Goal: Task Accomplishment & Management: Manage account settings

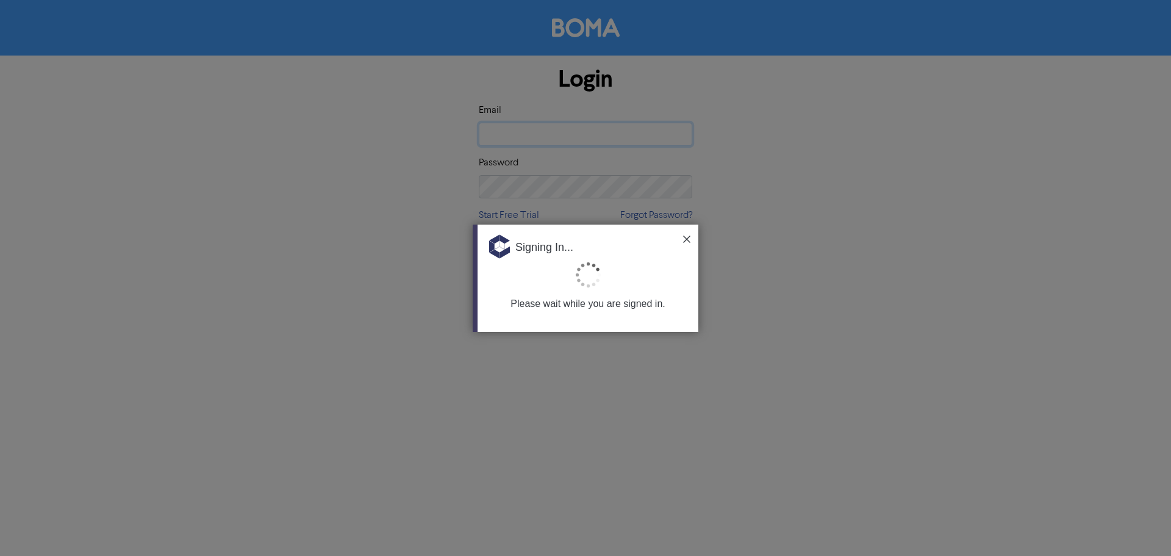
type input "[EMAIL_ADDRESS][DOMAIN_NAME]"
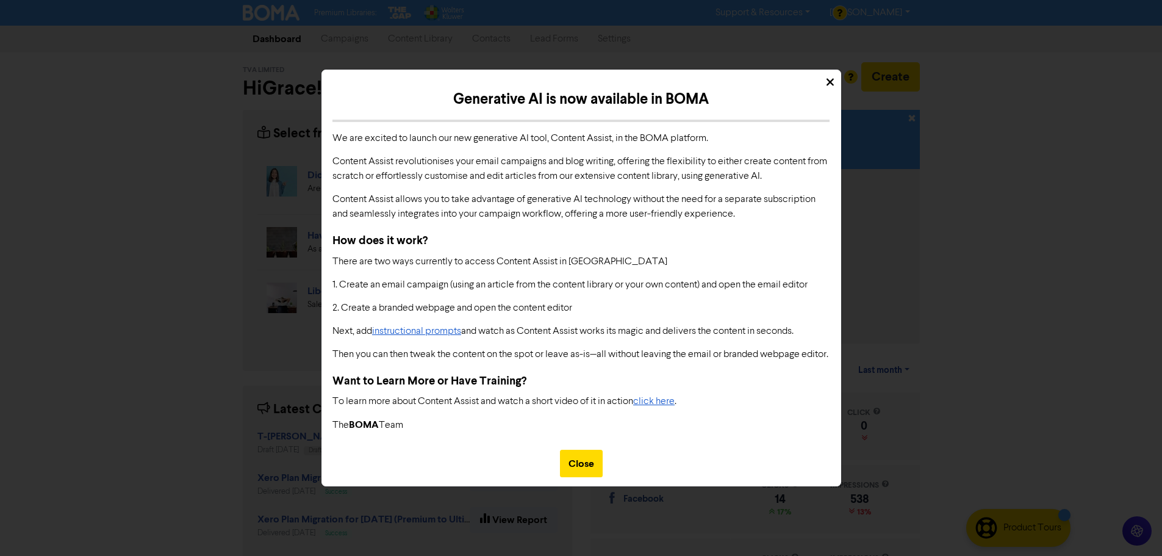
click at [835, 74] on div at bounding box center [581, 79] width 519 height 18
click at [825, 76] on div at bounding box center [581, 79] width 519 height 18
click at [829, 79] on icon at bounding box center [830, 82] width 7 height 7
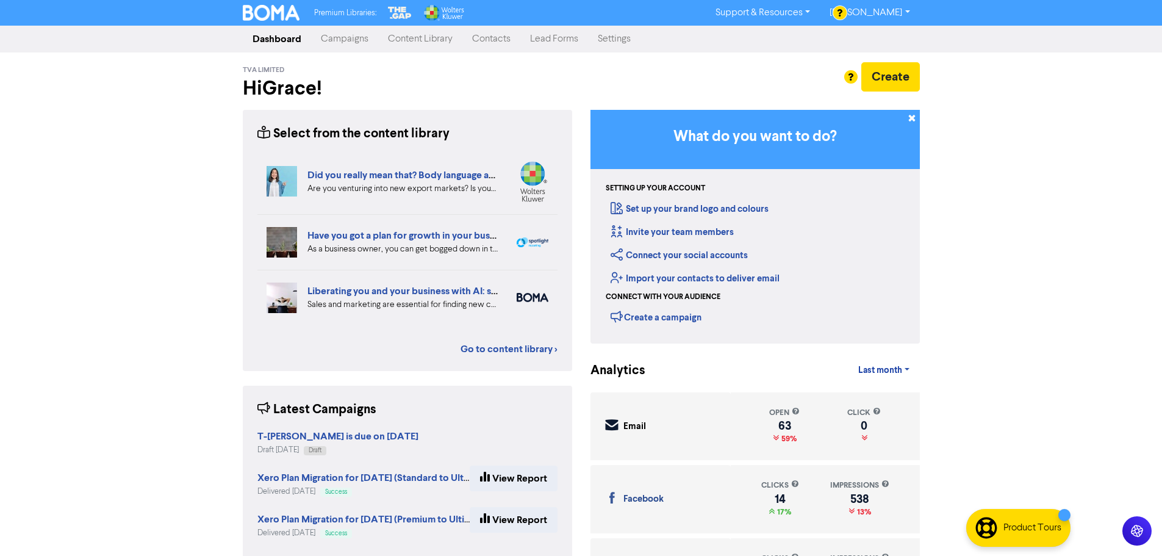
click at [484, 38] on link "Contacts" at bounding box center [491, 39] width 58 height 24
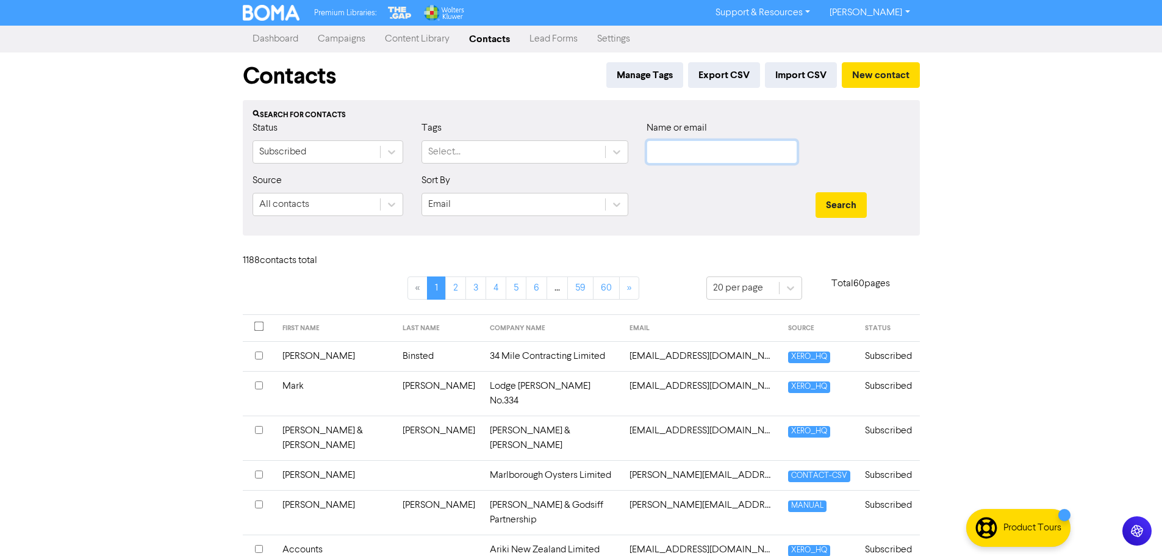
click at [670, 153] on input "text" at bounding box center [722, 151] width 151 height 23
paste input "[PERSON_NAME][EMAIL_ADDRESS][PERSON_NAME][DOMAIN_NAME]"
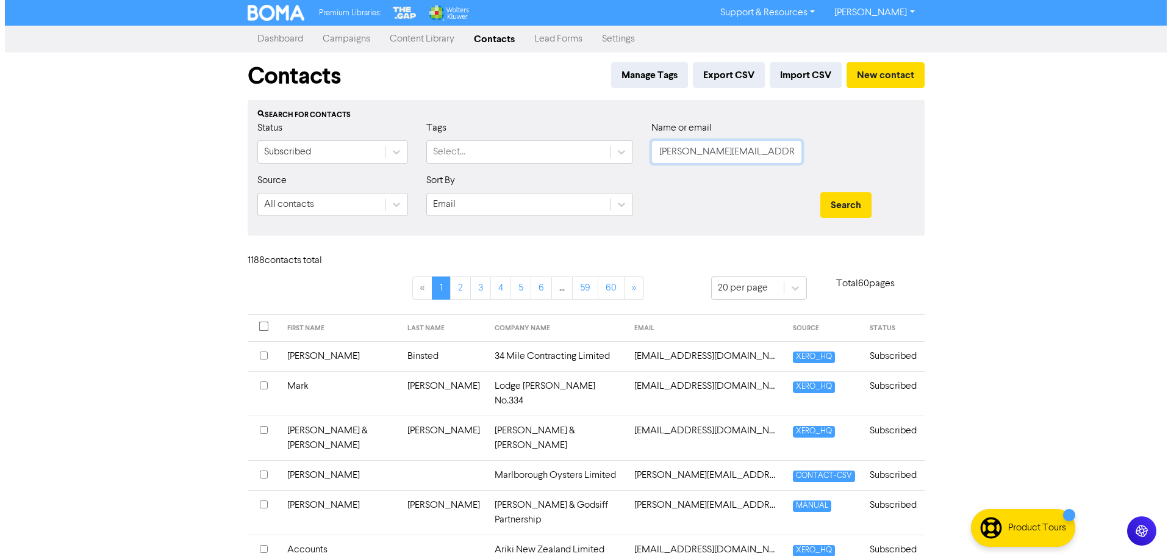
scroll to position [0, 23]
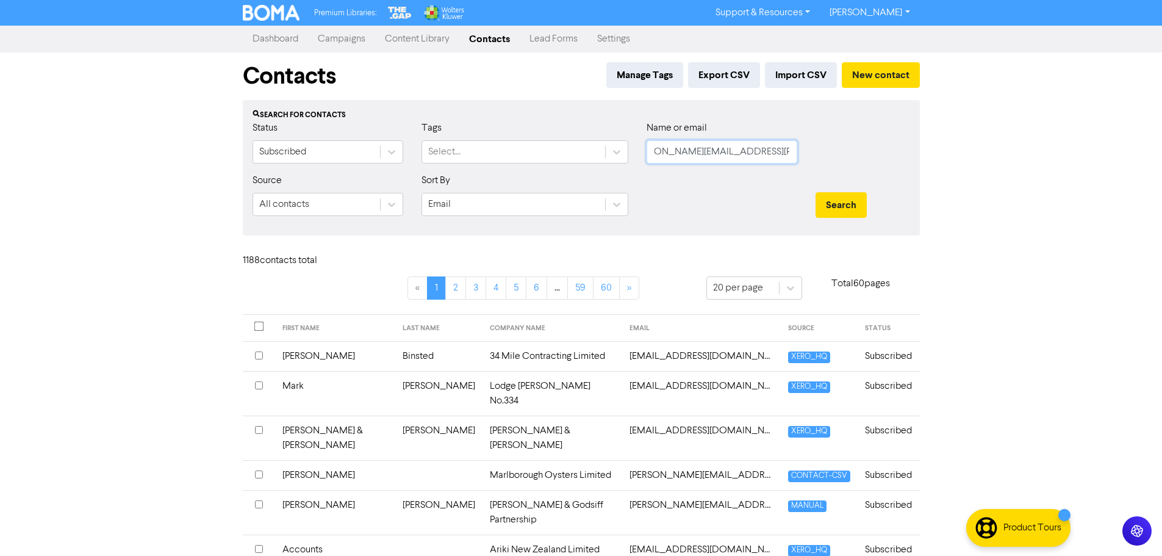
type input "[PERSON_NAME][EMAIL_ADDRESS][PERSON_NAME][DOMAIN_NAME]"
click at [816, 192] on button "Search" at bounding box center [841, 205] width 51 height 26
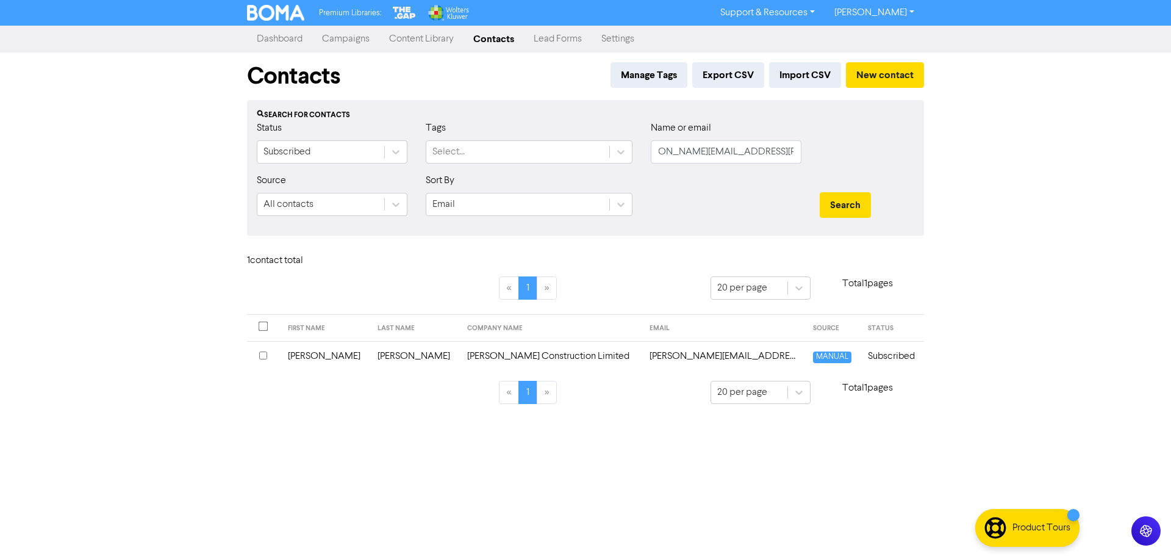
click at [672, 359] on td "[PERSON_NAME][EMAIL_ADDRESS][PERSON_NAME][DOMAIN_NAME]" at bounding box center [724, 356] width 164 height 30
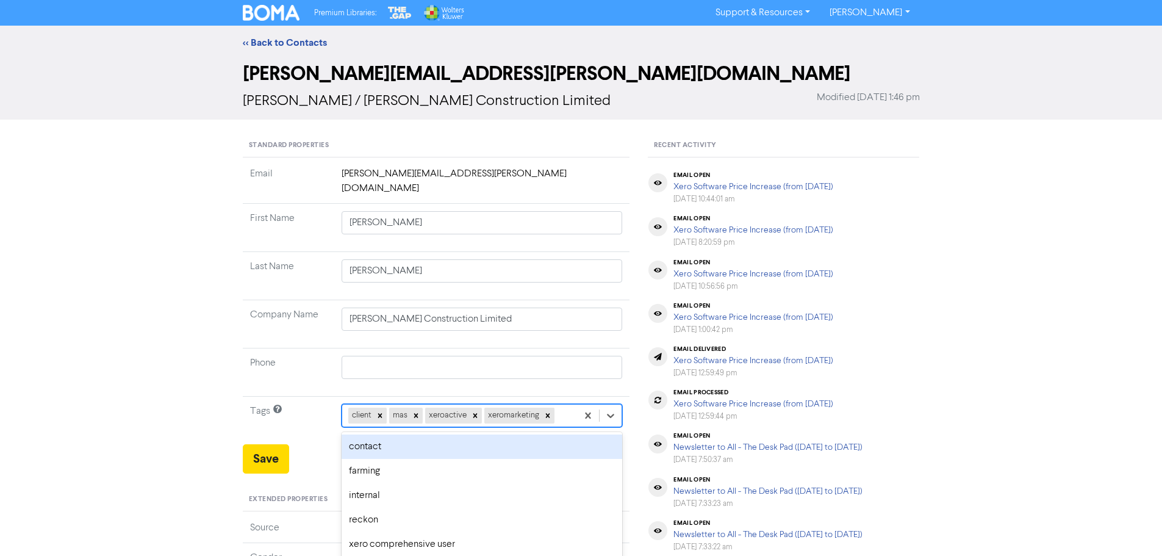
scroll to position [49, 0]
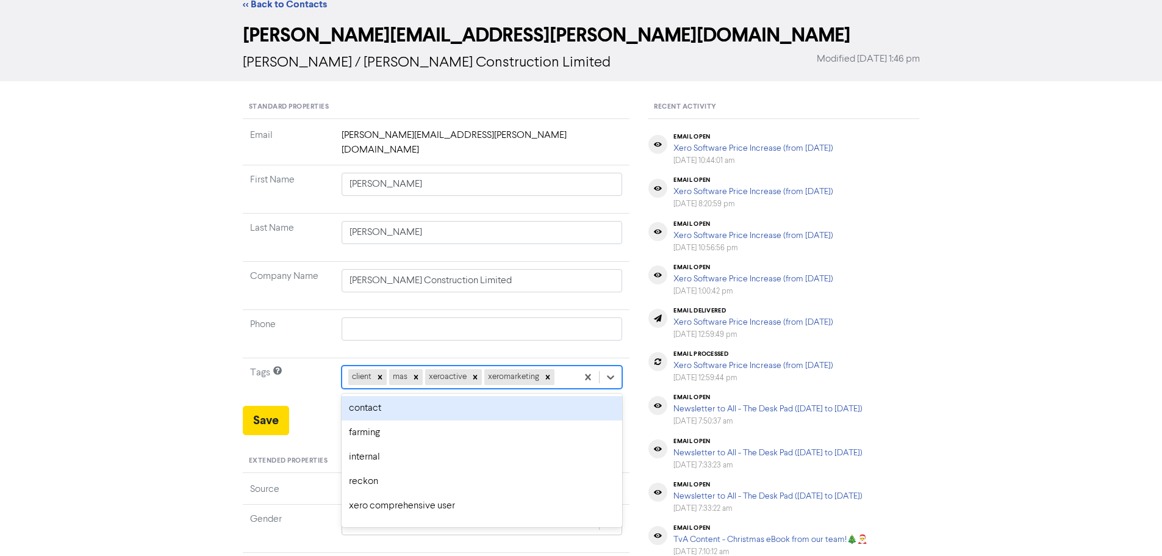
click at [563, 389] on div "option contact focused, 2 of 12. 8 results available. Use Up and Down to choose…" at bounding box center [482, 376] width 281 height 23
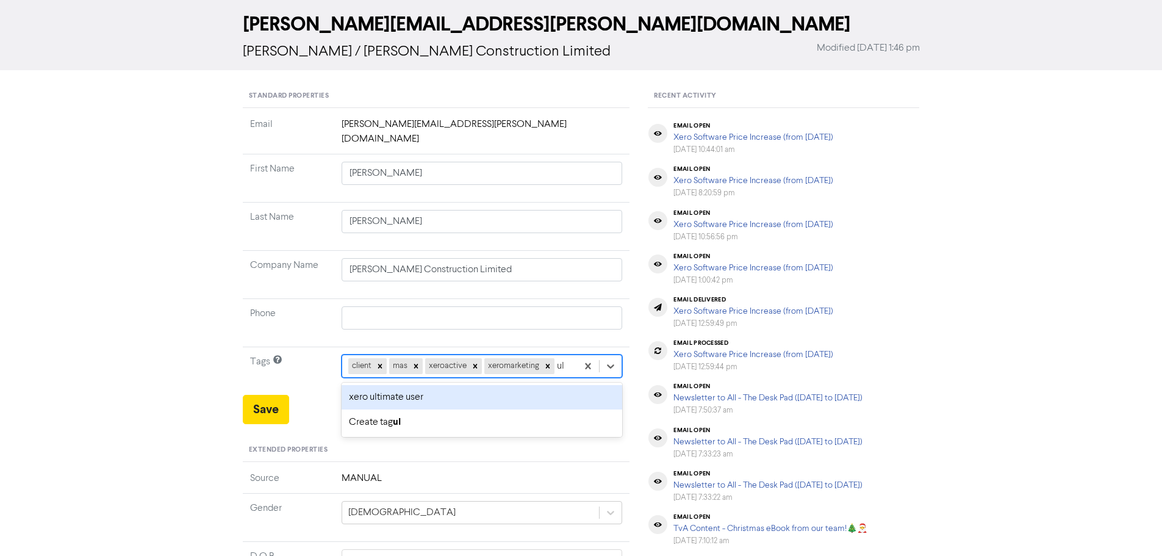
type input "ult"
click at [445, 385] on div "xero ultimate user" at bounding box center [482, 397] width 281 height 24
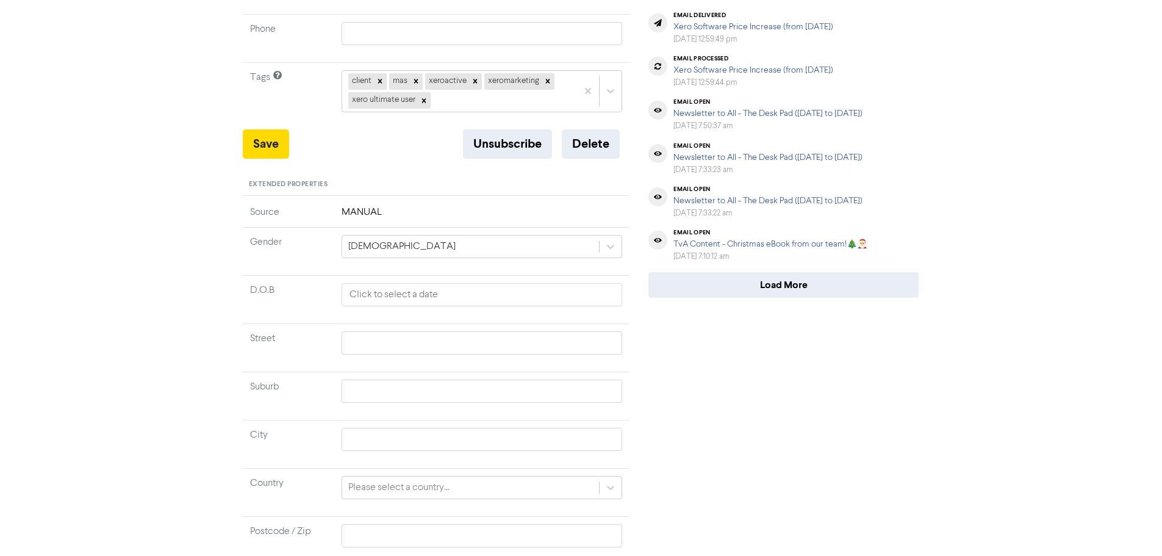
scroll to position [362, 0]
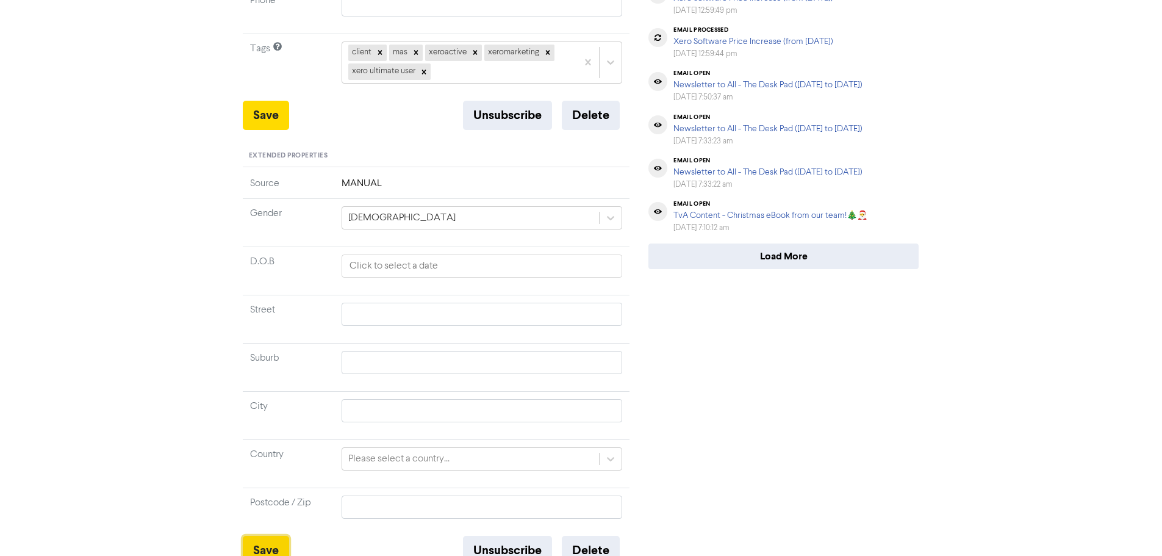
click at [257, 540] on button "Save" at bounding box center [266, 550] width 46 height 29
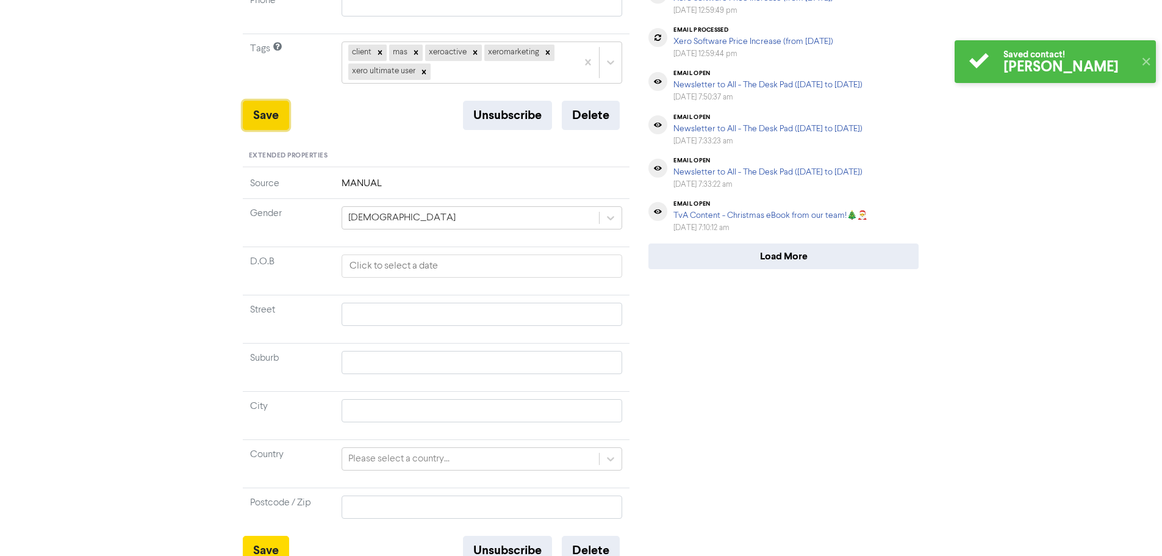
click at [270, 101] on button "Save" at bounding box center [266, 115] width 46 height 29
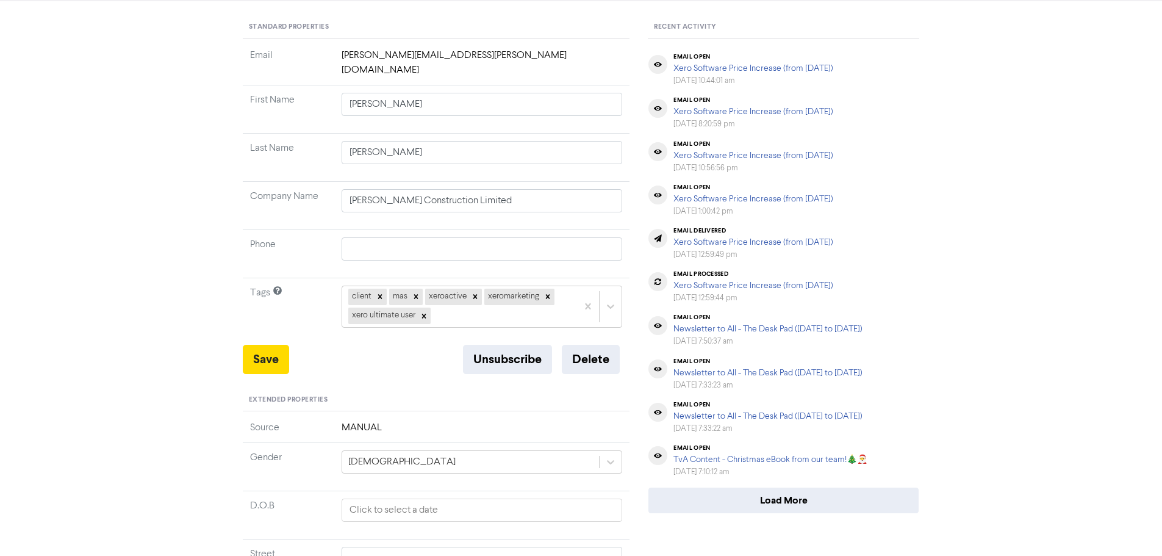
scroll to position [0, 0]
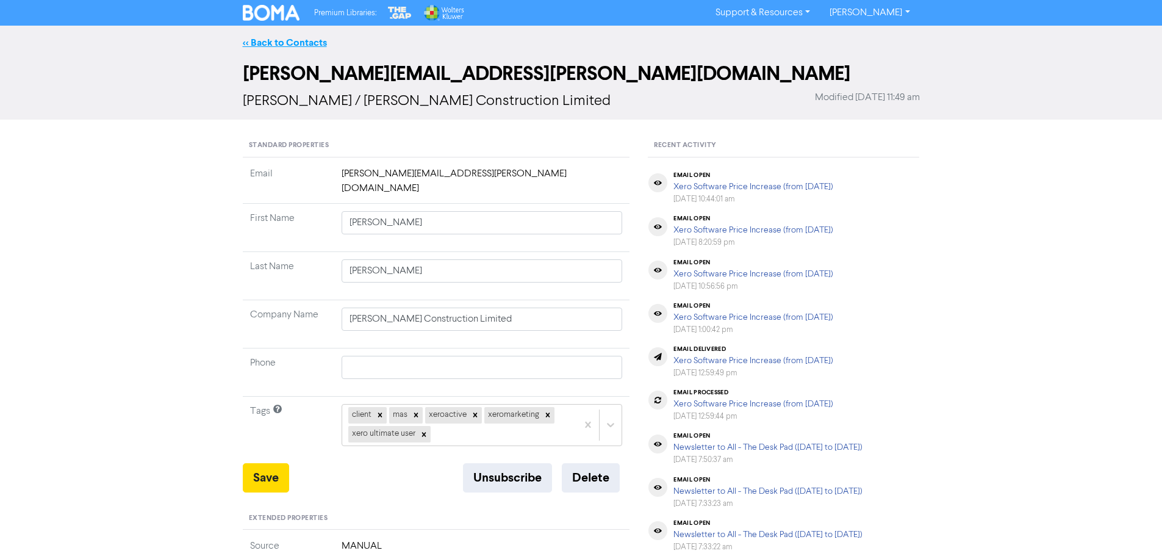
click at [257, 41] on link "<< Back to Contacts" at bounding box center [285, 43] width 84 height 12
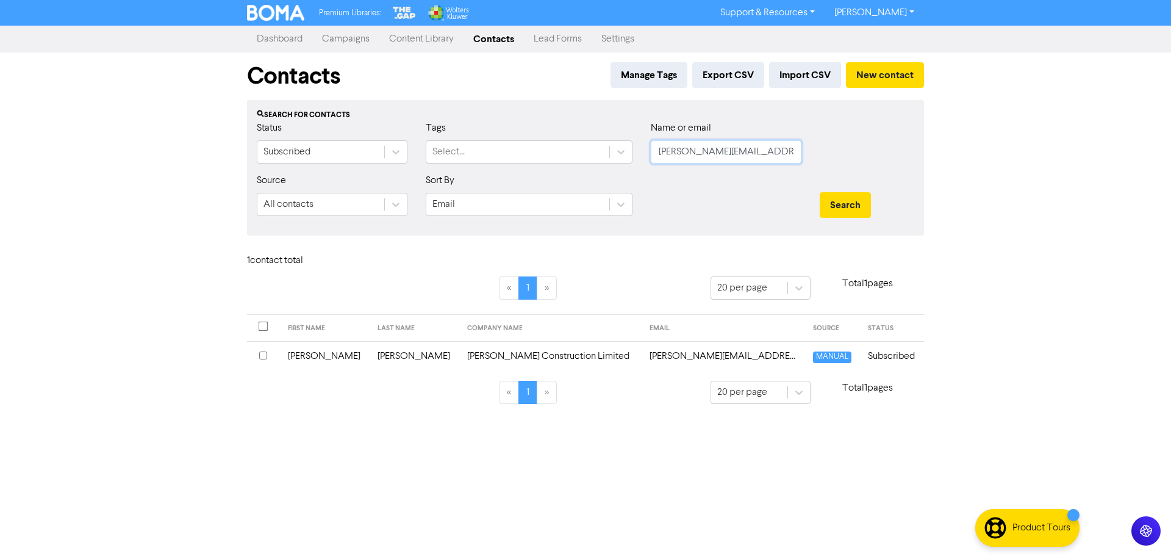
click at [727, 153] on input "[PERSON_NAME][EMAIL_ADDRESS][PERSON_NAME][DOMAIN_NAME]" at bounding box center [726, 151] width 151 height 23
paste input "[EMAIL_ADDRESS][DOMAIN_NAME]"
type input "[EMAIL_ADDRESS][DOMAIN_NAME]"
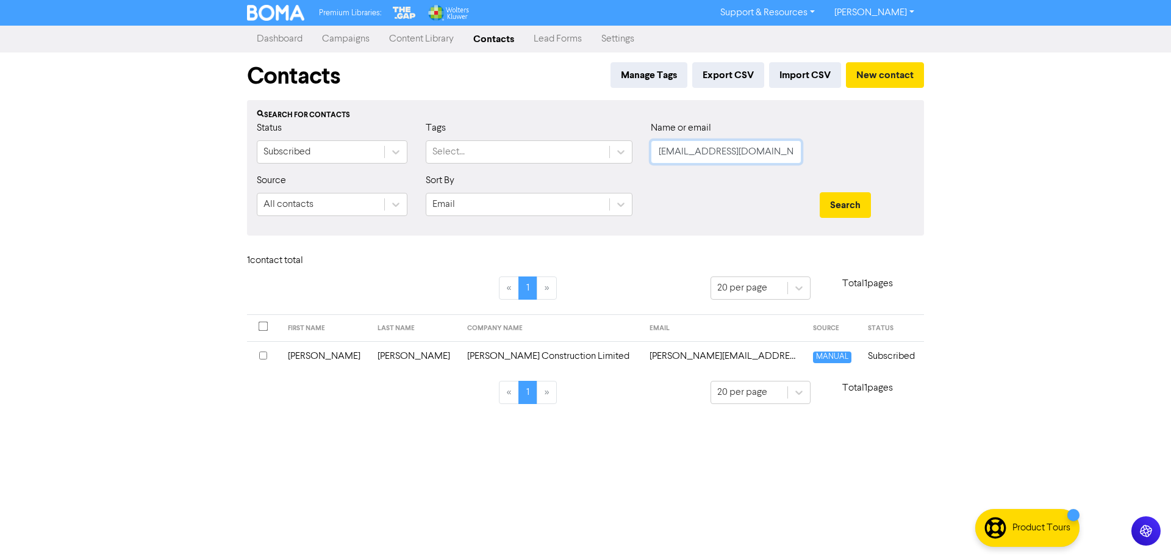
click at [820, 192] on button "Search" at bounding box center [845, 205] width 51 height 26
click at [489, 356] on td "[PERSON_NAME] Street Limited" at bounding box center [500, 356] width 178 height 30
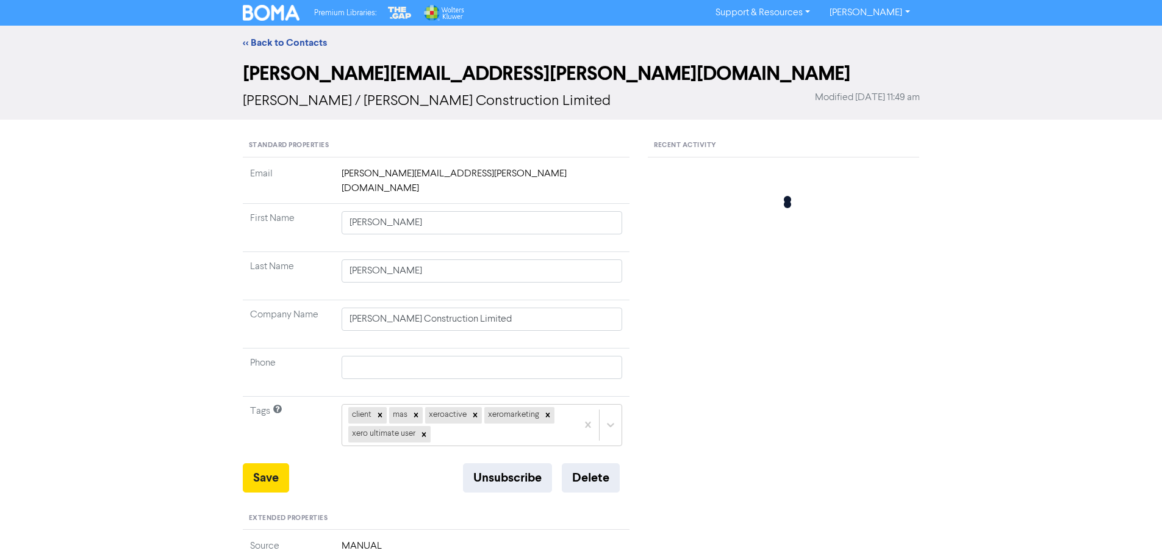
type input "Lauren"
type input "Hunter"
type input "[PERSON_NAME] Street Limited"
type input "027 445 1366"
type input "[STREET_ADDRESS]"
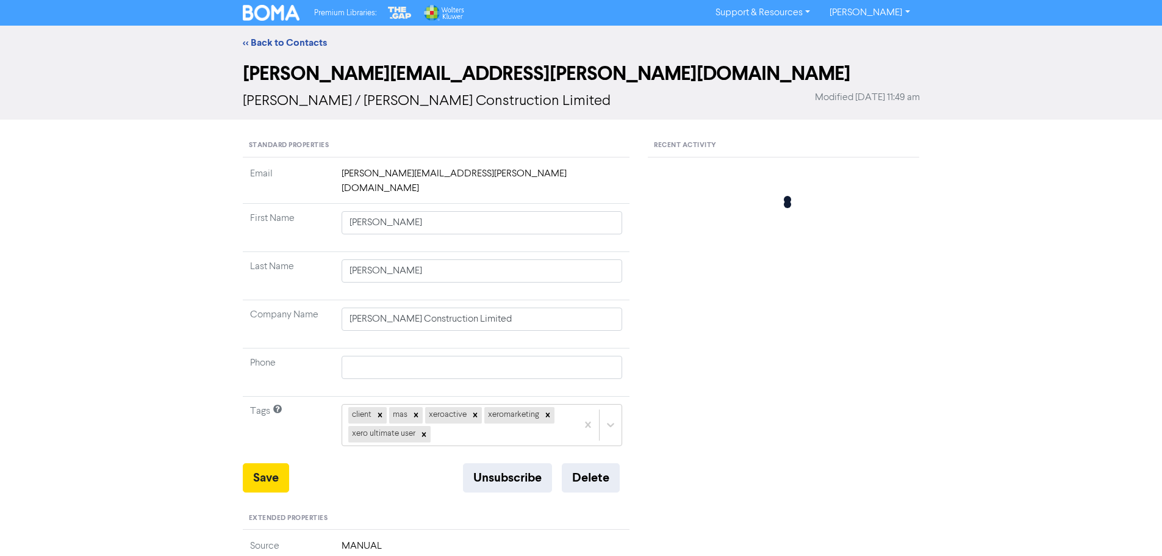
type input "RD 3"
type input "9383"
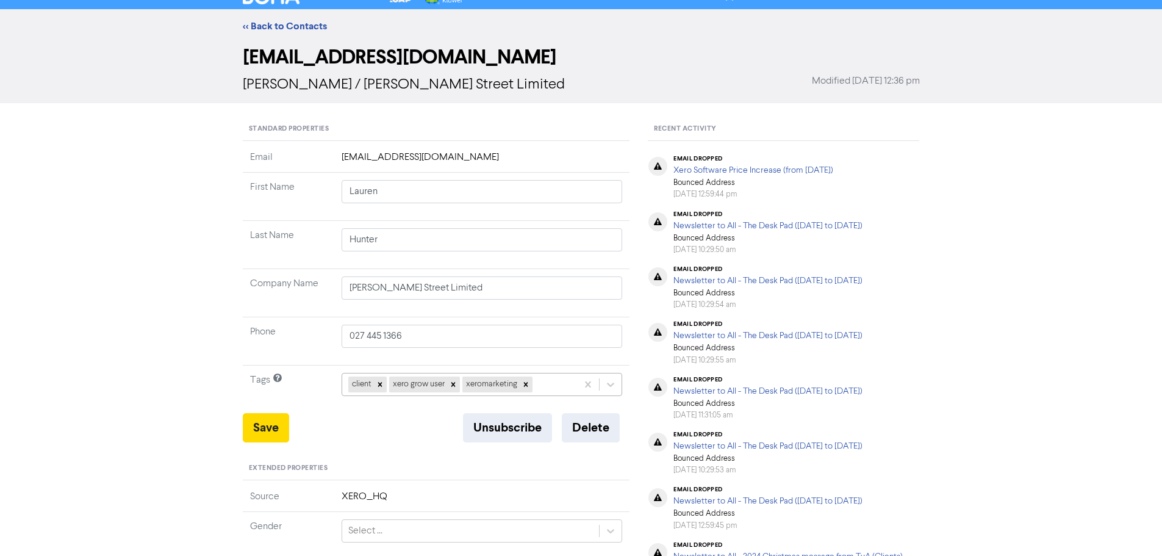
click at [544, 396] on div "client xero grow user xeromarketing" at bounding box center [482, 384] width 281 height 23
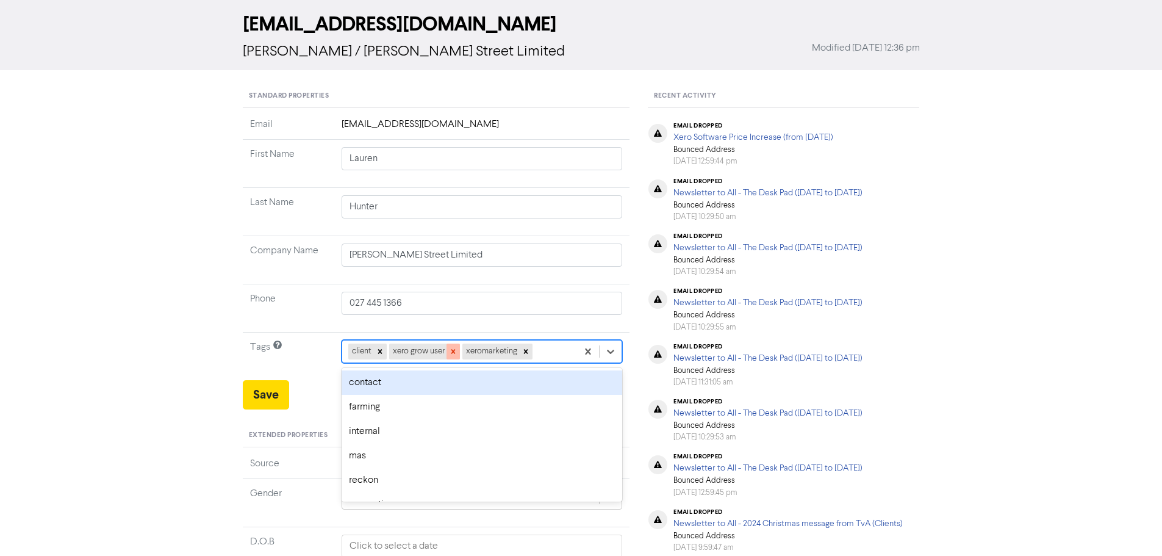
click at [450, 352] on icon at bounding box center [453, 351] width 9 height 9
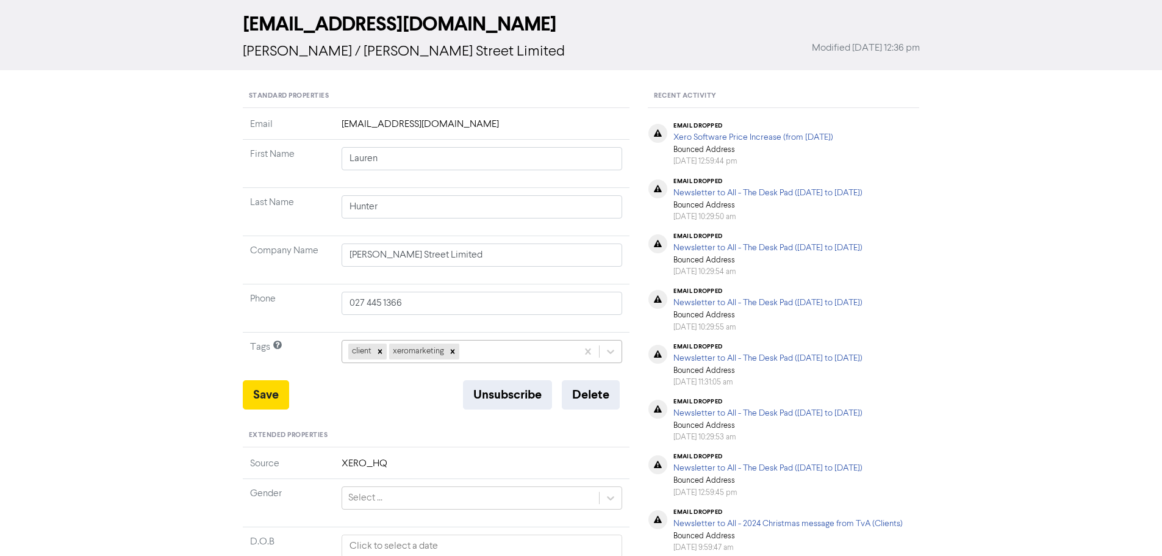
click at [492, 354] on div "client xeromarketing" at bounding box center [459, 351] width 235 height 22
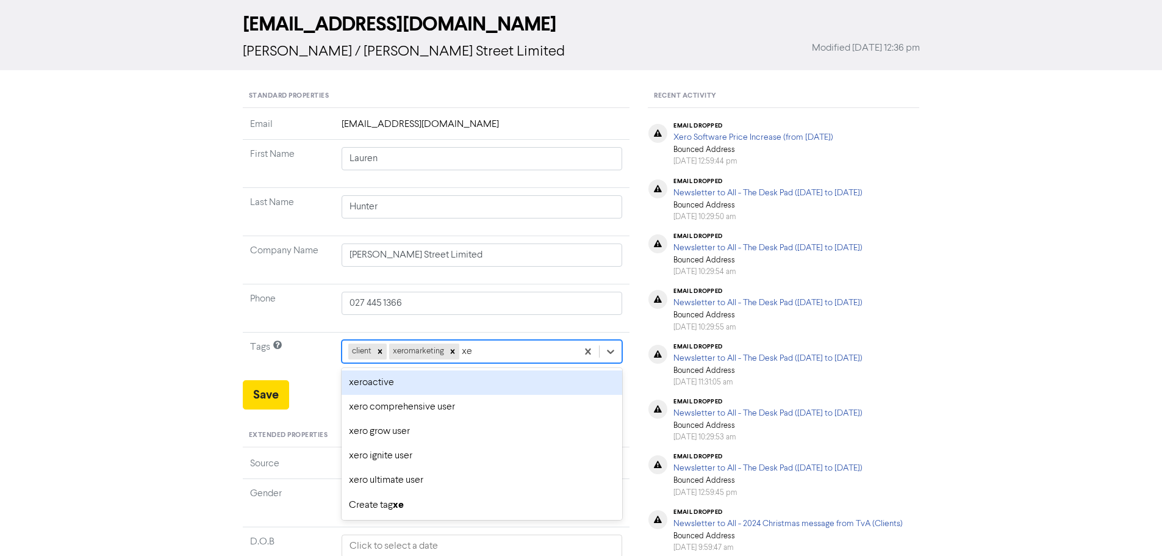
type input "xer"
click at [383, 381] on div "xeroactive" at bounding box center [482, 382] width 281 height 24
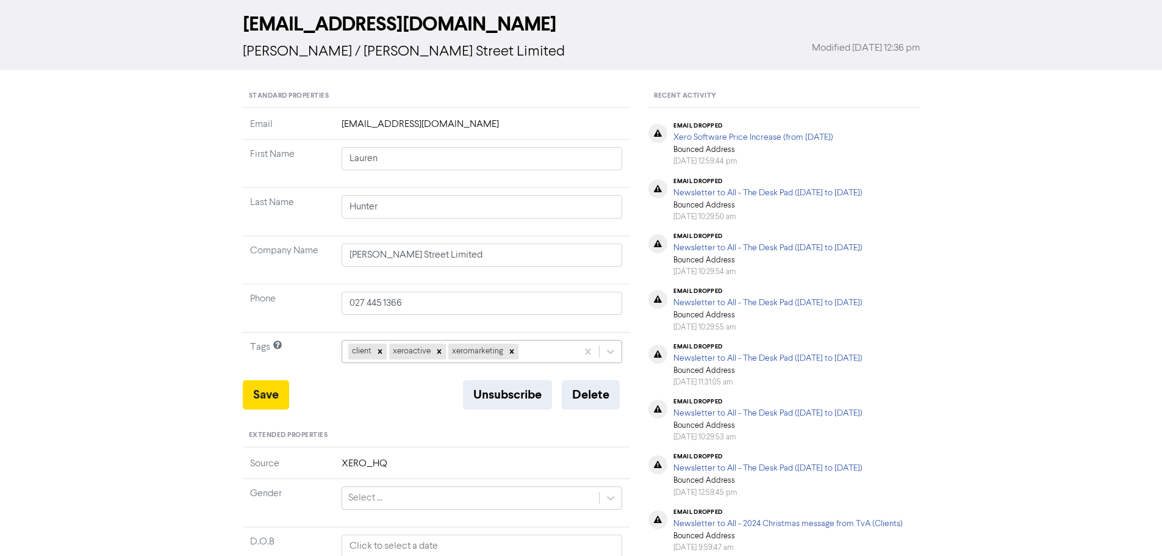
click at [526, 355] on div "client xeroactive xeromarketing" at bounding box center [459, 351] width 235 height 22
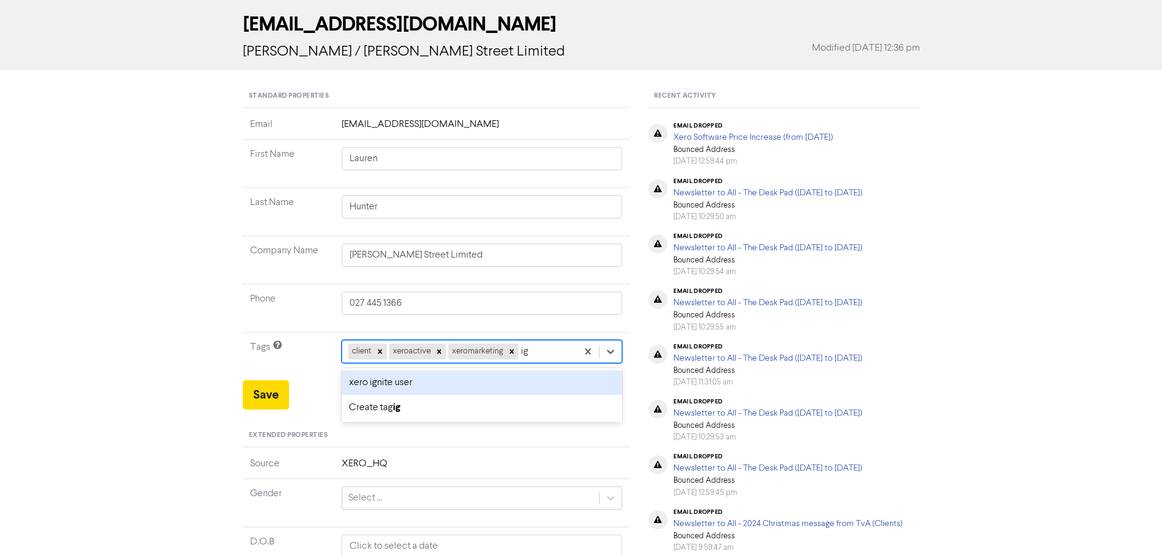
type input "ign"
click at [417, 378] on div "xero ignite user" at bounding box center [482, 382] width 281 height 24
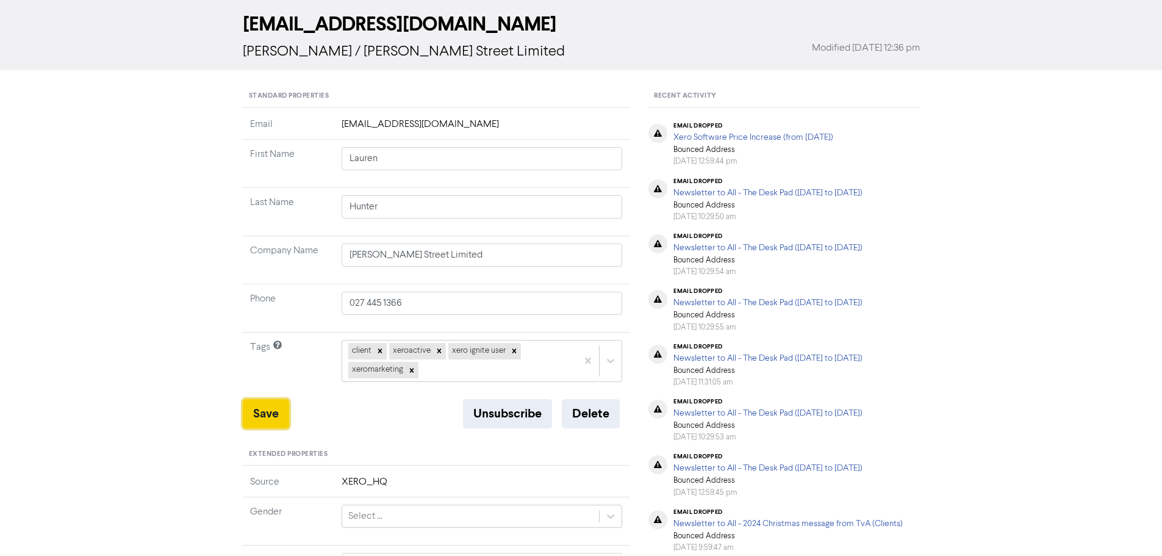
click at [275, 424] on button "Save" at bounding box center [266, 413] width 46 height 29
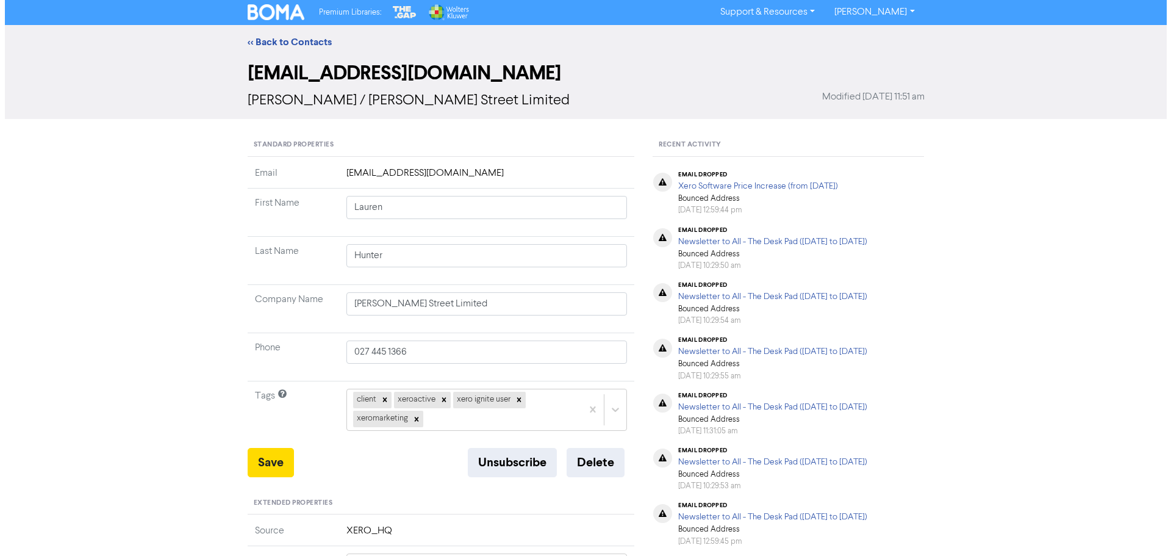
scroll to position [0, 0]
click at [263, 465] on button "Save" at bounding box center [266, 462] width 46 height 29
click at [287, 41] on link "<< Back to Contacts" at bounding box center [285, 43] width 84 height 12
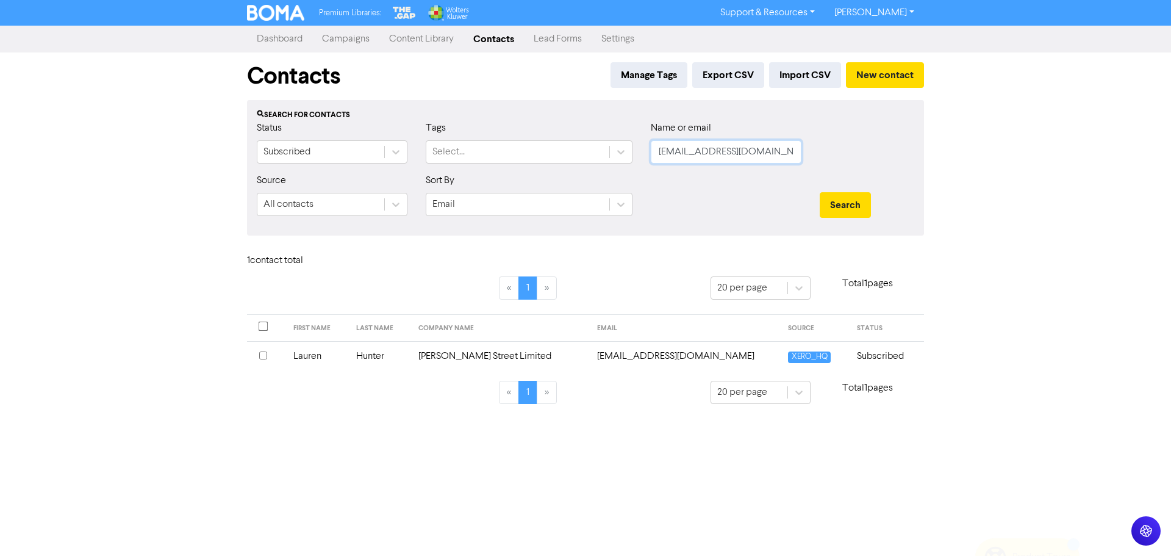
click at [678, 155] on input "[EMAIL_ADDRESS][DOMAIN_NAME]" at bounding box center [726, 151] width 151 height 23
type input "b"
click at [738, 153] on input "text" at bounding box center [726, 151] width 151 height 23
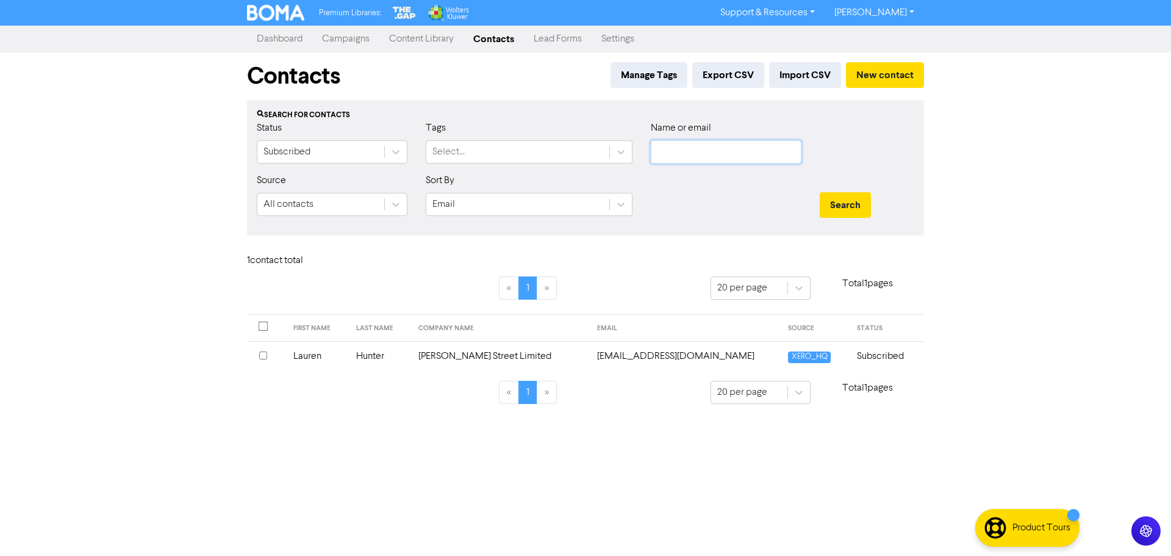
paste input "[EMAIL_ADDRESS][DOMAIN_NAME]"
type input "[EMAIL_ADDRESS][DOMAIN_NAME]"
click at [820, 192] on button "Search" at bounding box center [845, 205] width 51 height 26
click at [457, 359] on td "Brackenfield Vineyard Limited" at bounding box center [526, 356] width 163 height 30
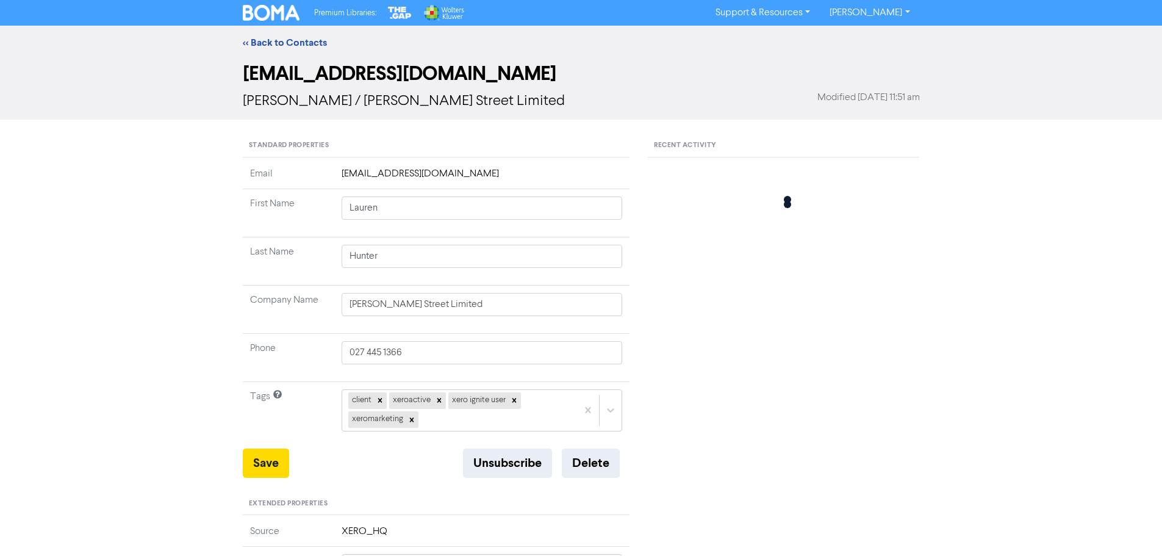
type input "Angus"
type input "[PERSON_NAME]"
type input "Brackenfield Vineyard Limited"
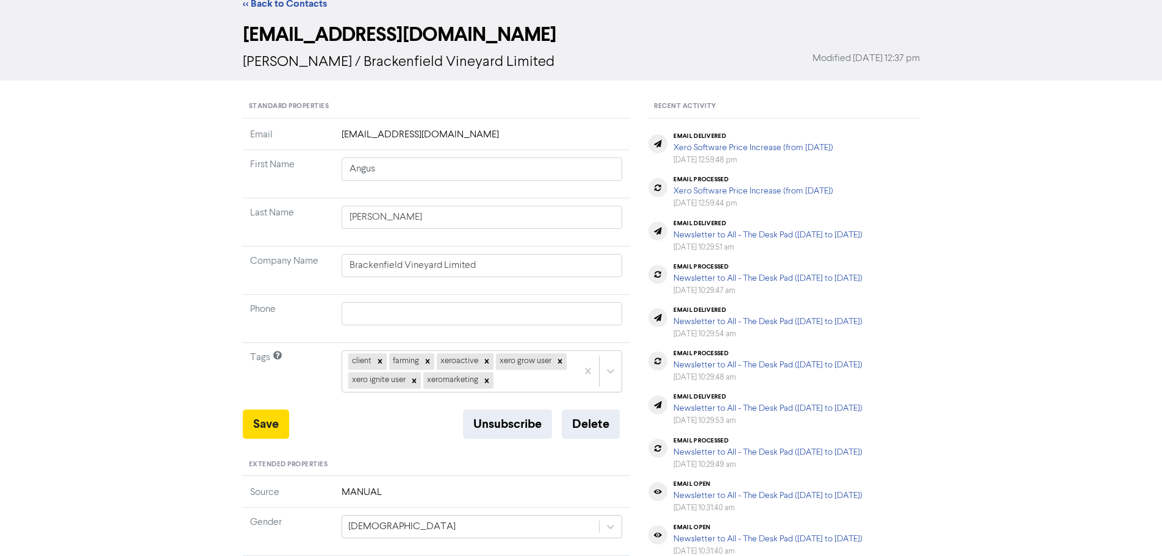
scroll to position [61, 0]
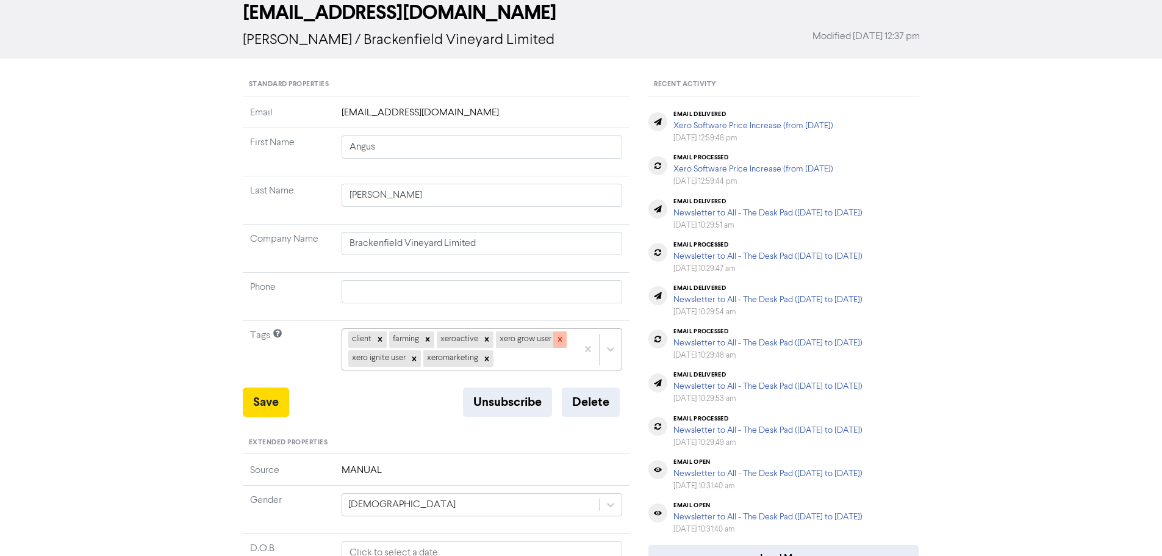
click at [558, 337] on icon at bounding box center [560, 339] width 9 height 9
click at [284, 397] on button "Save" at bounding box center [266, 401] width 46 height 29
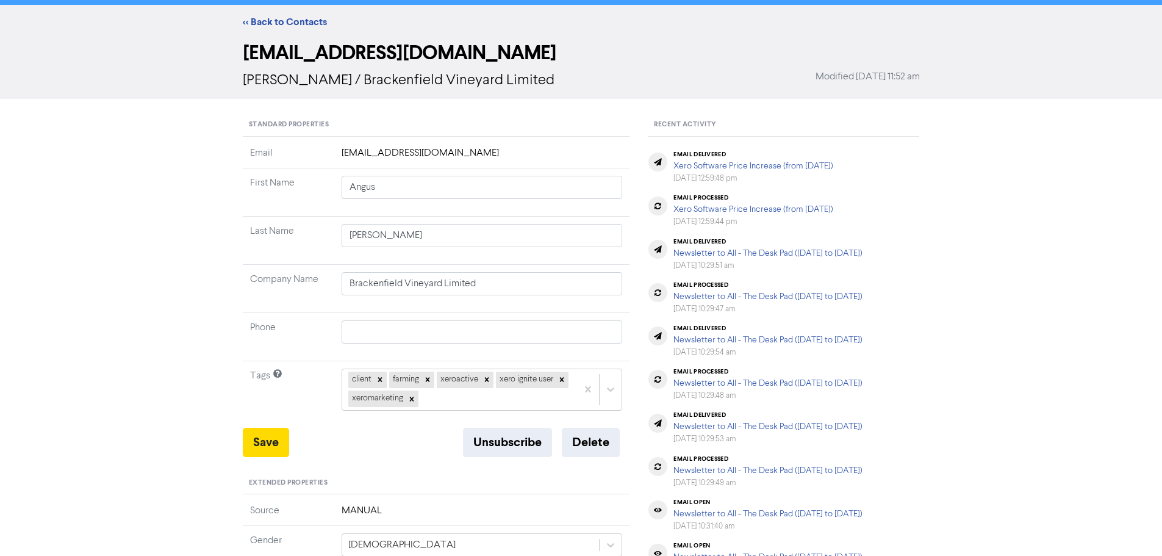
scroll to position [0, 0]
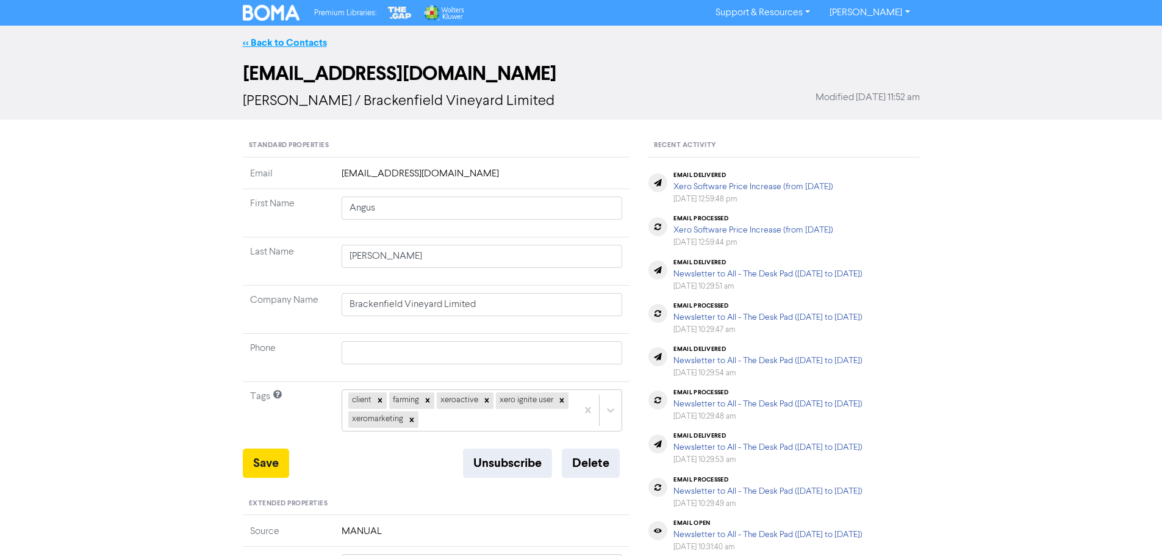
click at [260, 43] on link "<< Back to Contacts" at bounding box center [285, 43] width 84 height 12
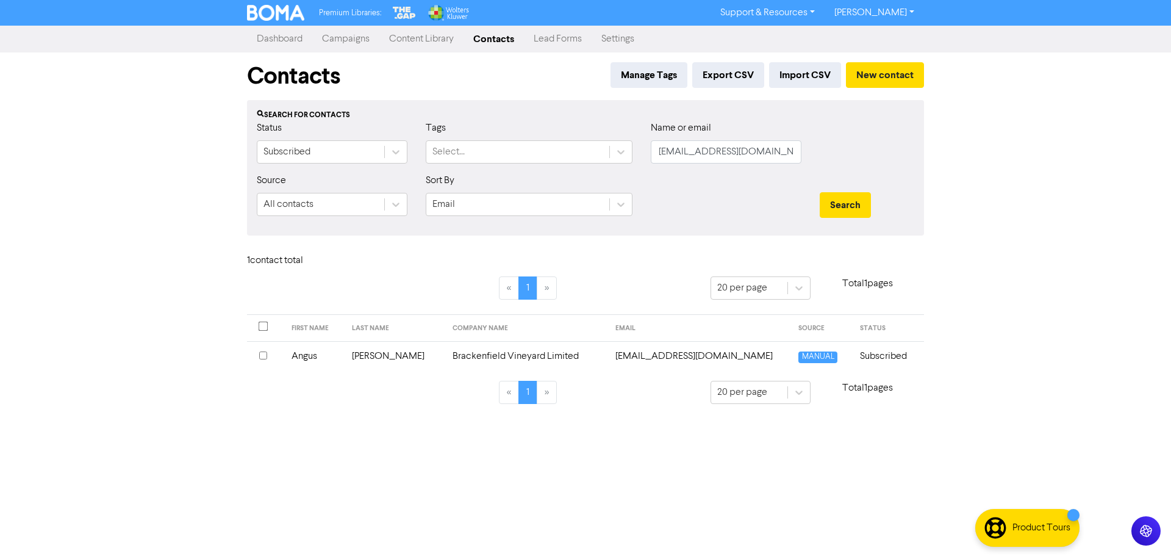
click at [799, 138] on div "Name or email [PERSON_NAME][EMAIL_ADDRESS][DOMAIN_NAME]" at bounding box center [726, 142] width 151 height 43
click at [700, 162] on input "[EMAIL_ADDRESS][DOMAIN_NAME]" at bounding box center [726, 151] width 151 height 23
paste input "[EMAIL_ADDRESS][DOMAIN_NAME]"
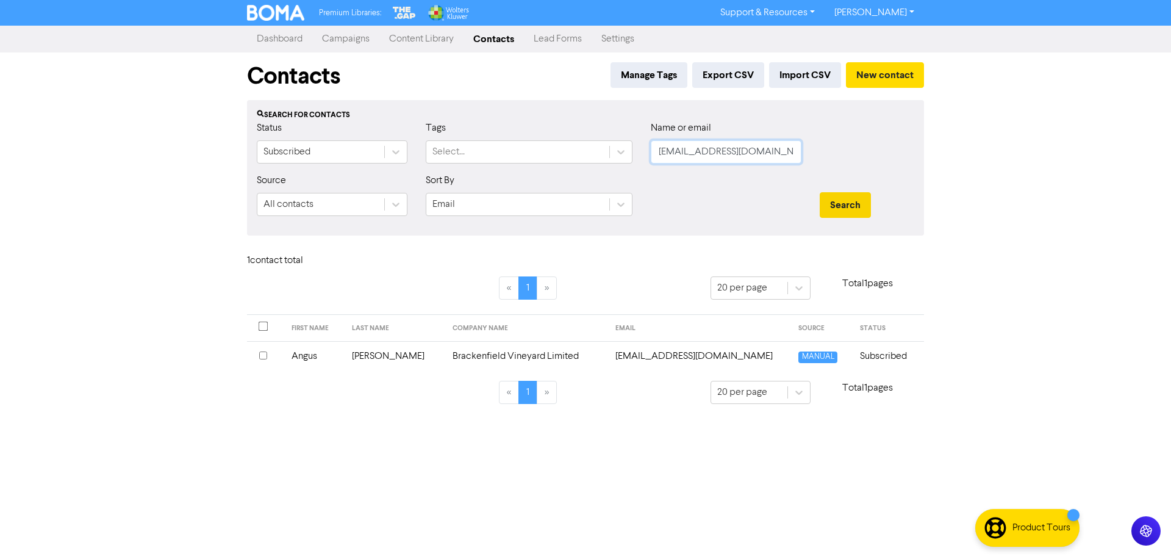
type input "[EMAIL_ADDRESS][DOMAIN_NAME]"
click at [843, 204] on button "Search" at bounding box center [845, 205] width 51 height 26
click at [634, 351] on td "[EMAIL_ADDRESS][DOMAIN_NAME]" at bounding box center [717, 356] width 166 height 30
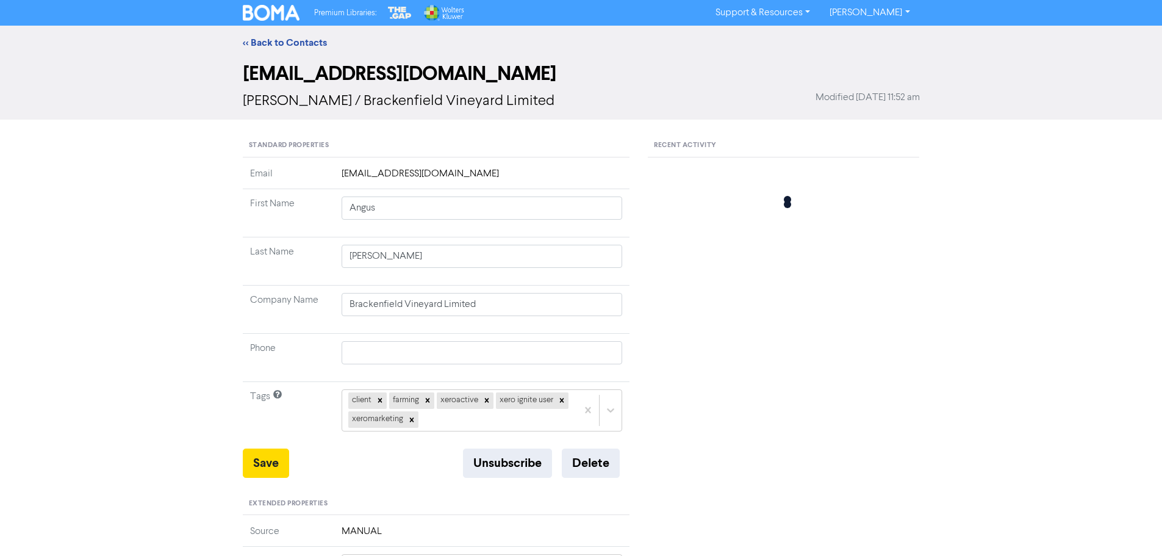
type input "[PERSON_NAME]"
type input "[PERSON_NAME], [PERSON_NAME]"
type input "021 157 8367"
type input "[STREET_ADDRESS]"
type input "RD 4"
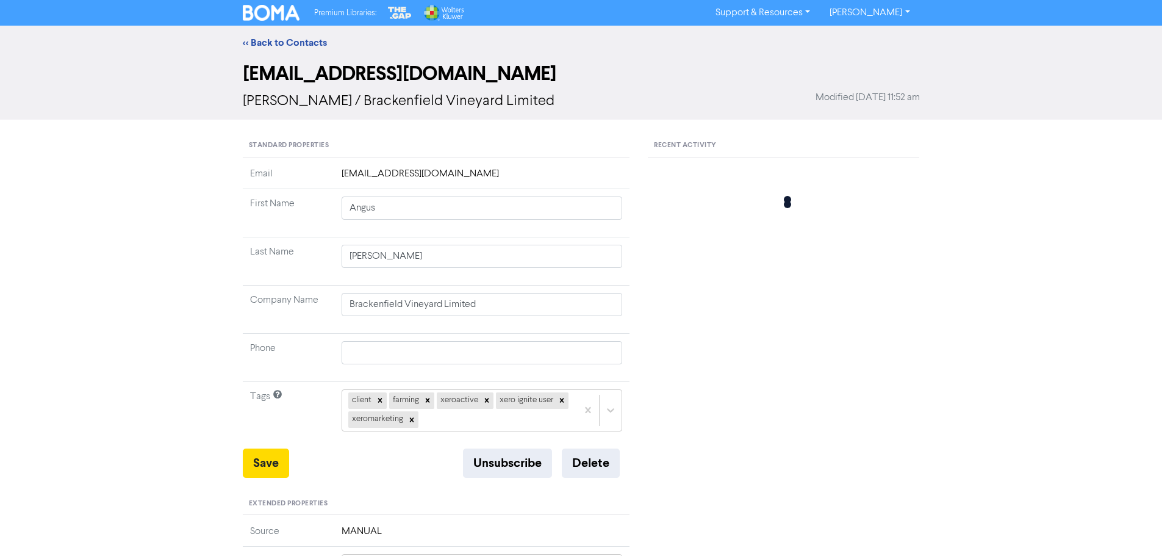
type input "7274"
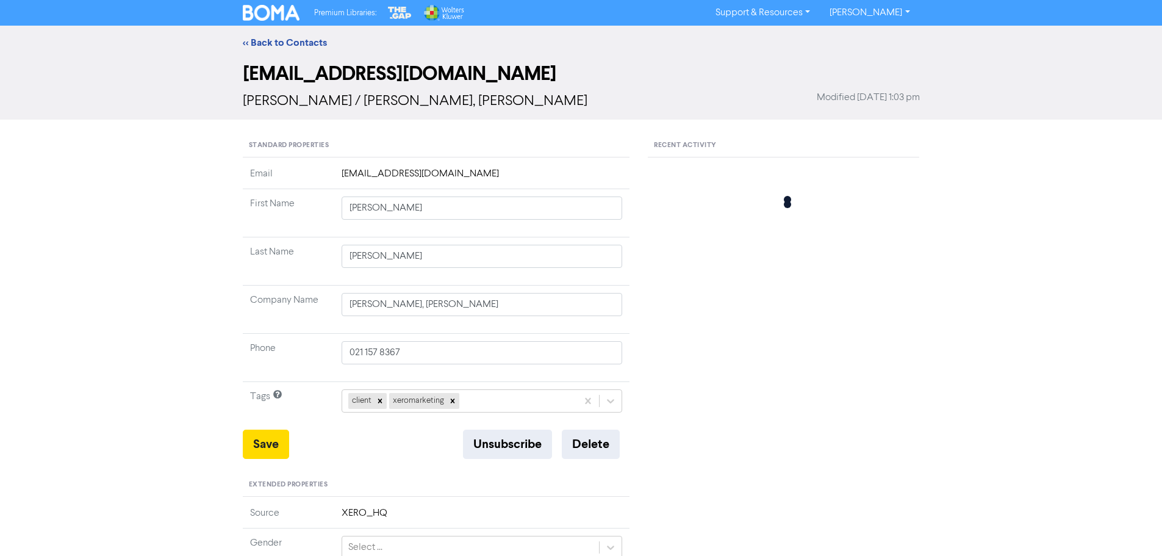
type input "[STREET_ADDRESS]"
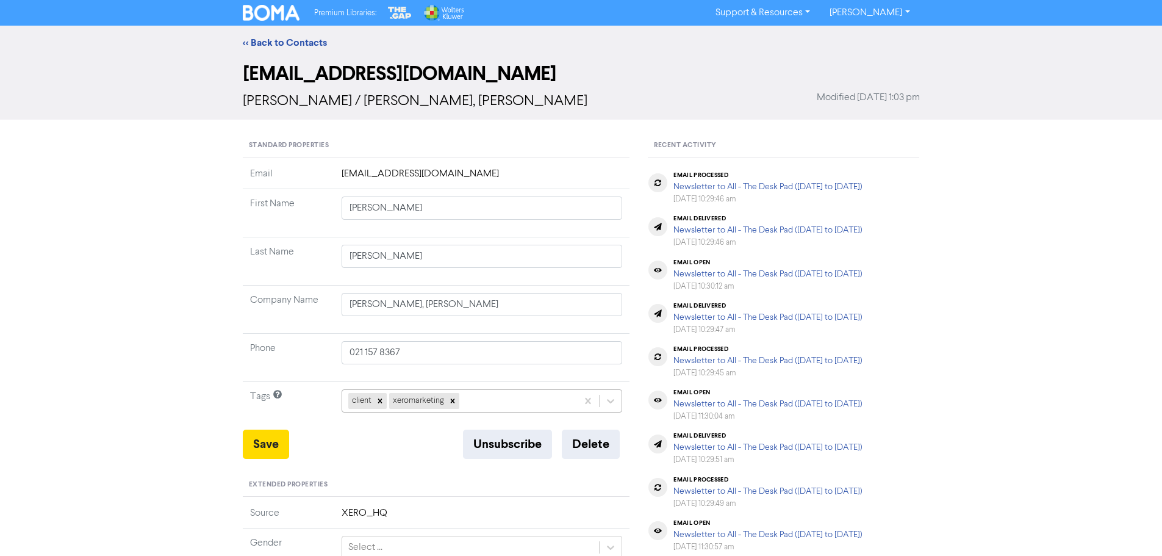
click at [476, 398] on td "client xeromarketing" at bounding box center [482, 406] width 296 height 48
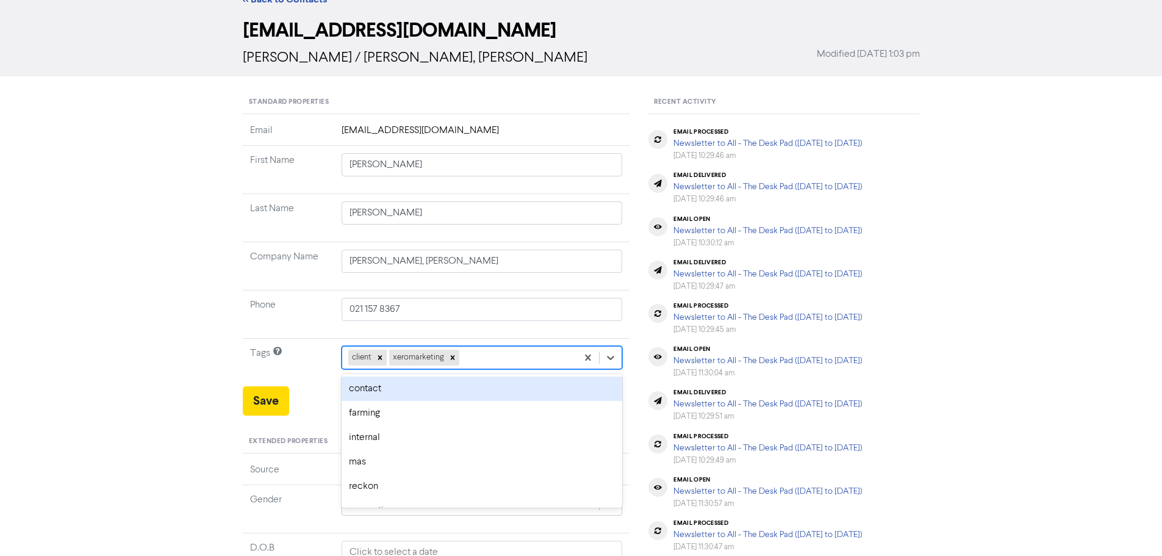
scroll to position [49, 0]
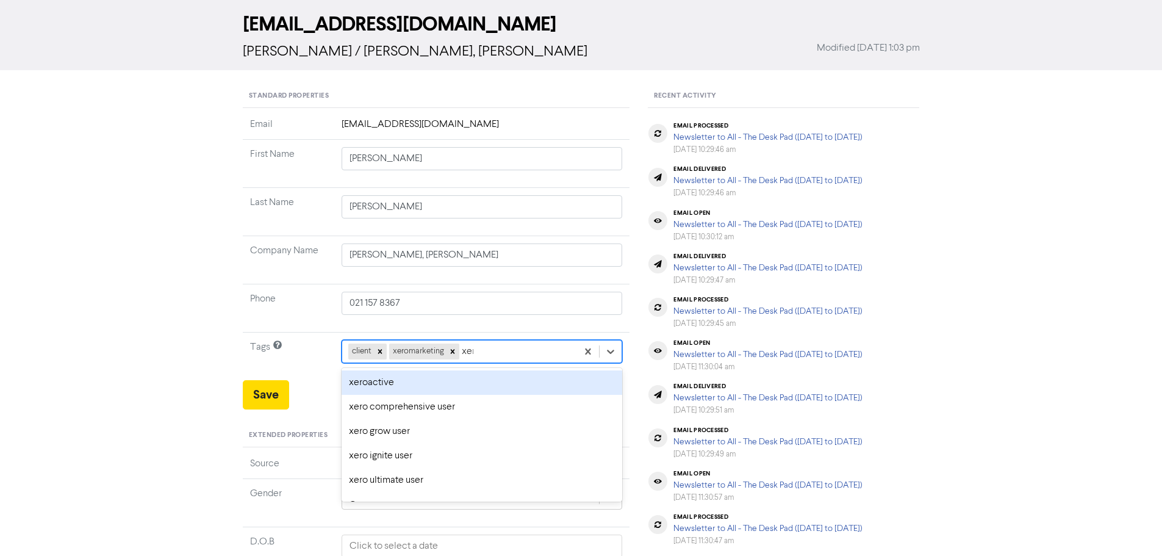
type input "xero"
click at [390, 383] on div "xeroactive" at bounding box center [482, 382] width 281 height 24
type input "[STREET_ADDRESS]"
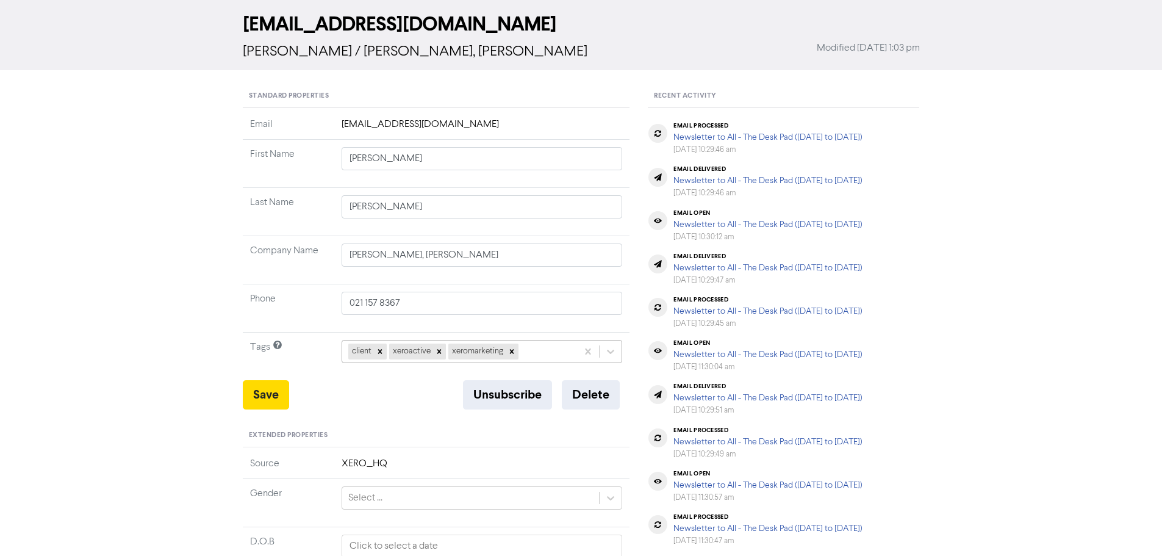
click at [551, 349] on div "client xeroactive xeromarketing" at bounding box center [459, 351] width 235 height 22
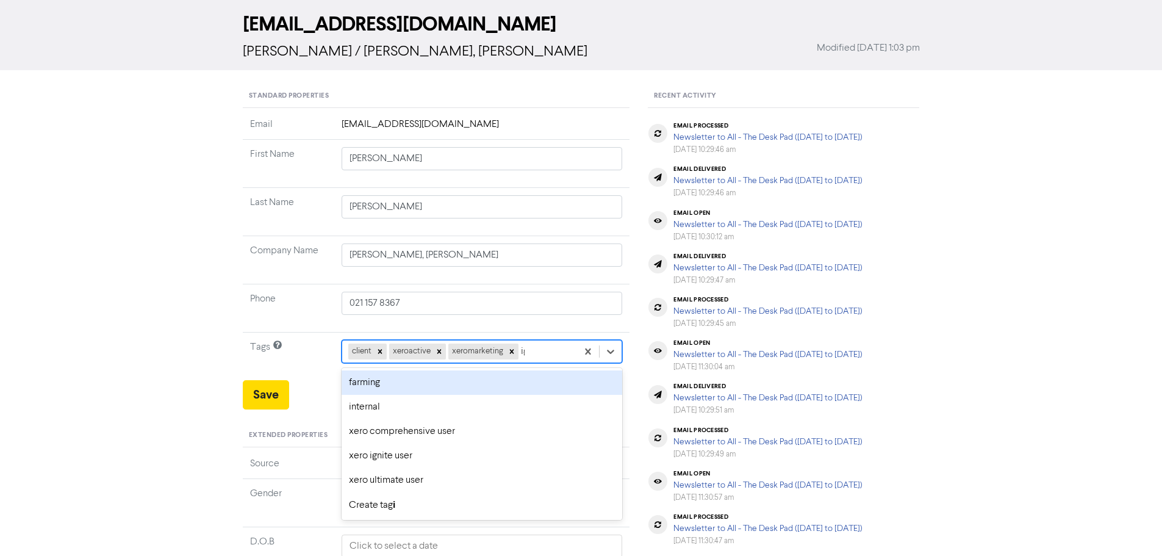
type input "ign"
click at [416, 381] on div "xero ignite user" at bounding box center [482, 382] width 281 height 24
type input "[STREET_ADDRESS]"
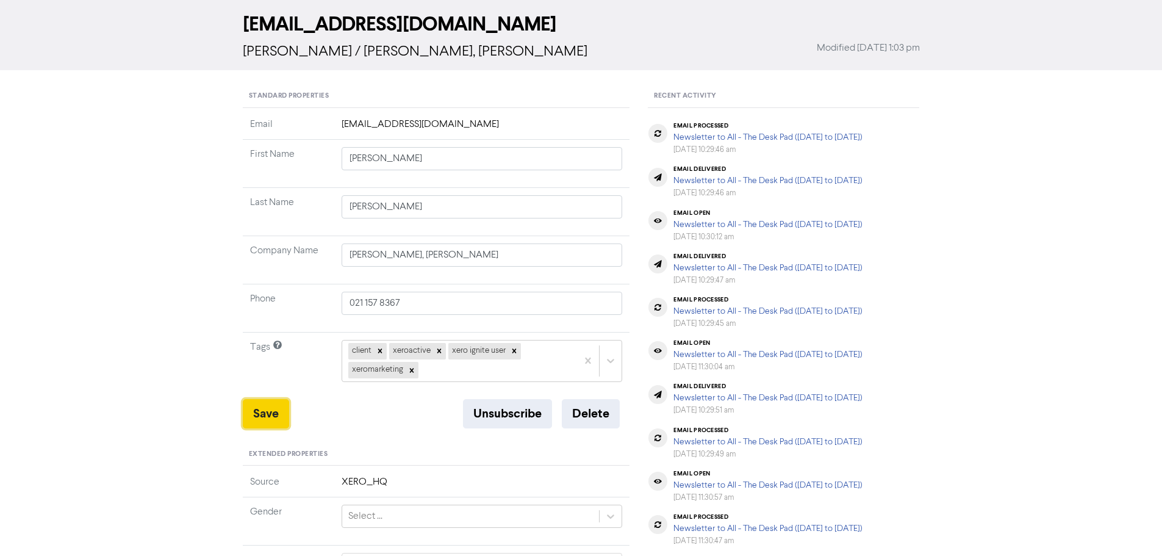
click at [265, 414] on button "Save" at bounding box center [266, 413] width 46 height 29
type input "[STREET_ADDRESS]"
click at [272, 419] on button "Save" at bounding box center [266, 413] width 46 height 29
type input "[STREET_ADDRESS]"
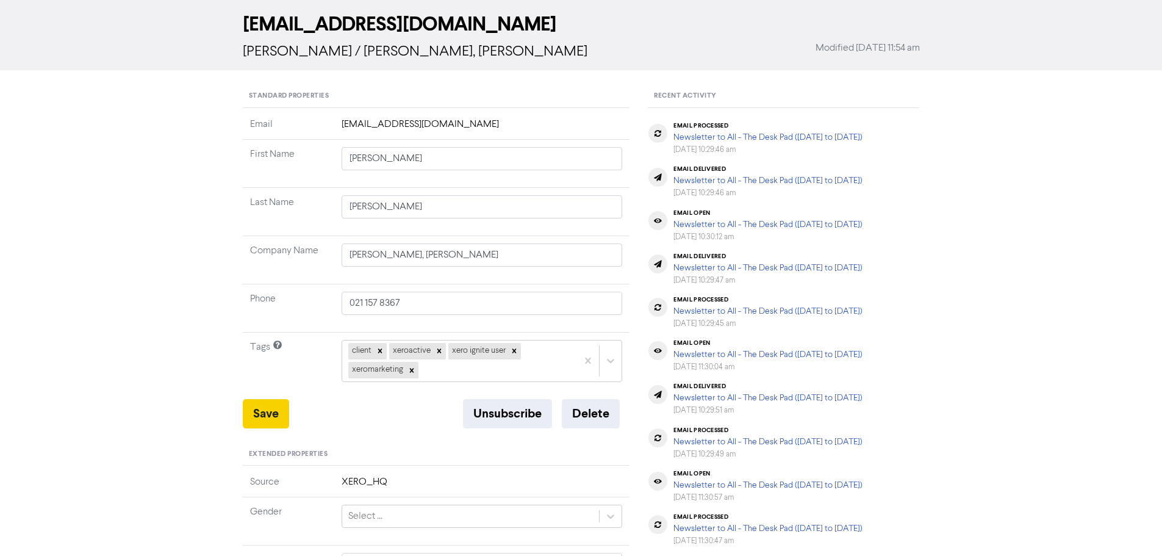
type input "[STREET_ADDRESS]"
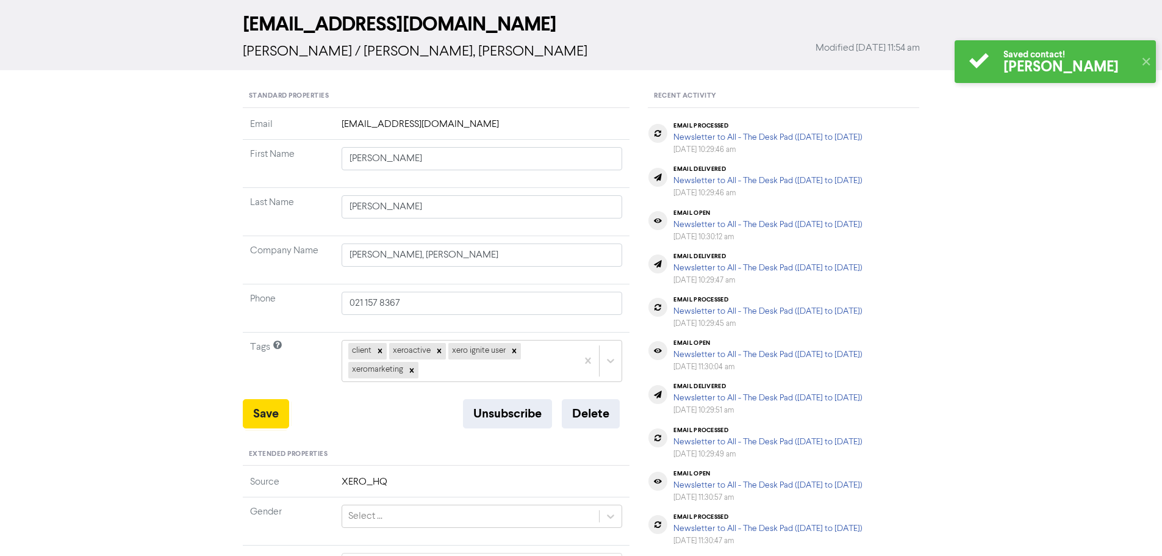
scroll to position [0, 0]
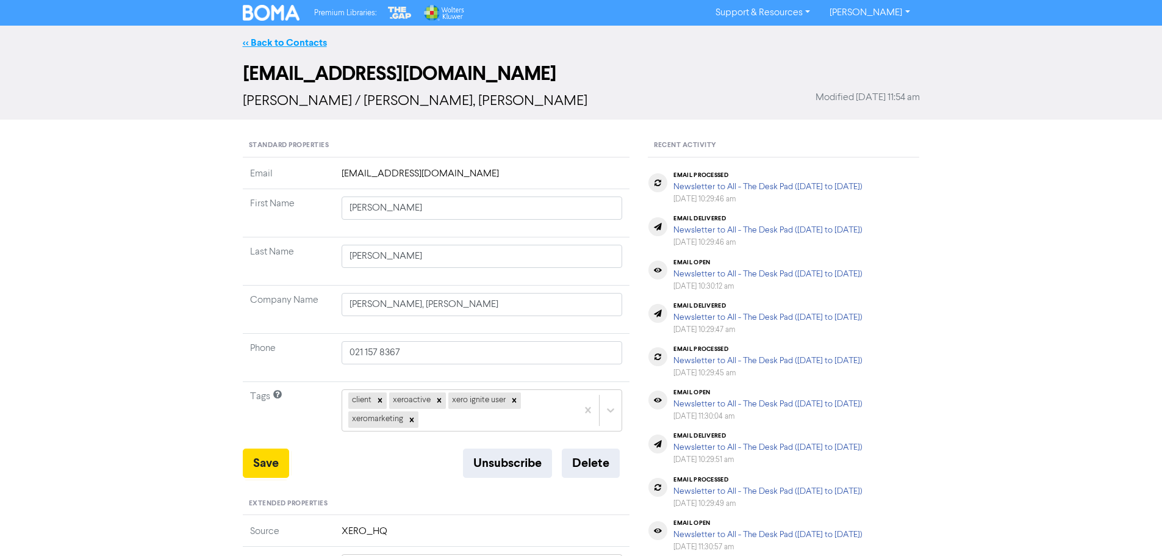
click at [280, 41] on link "<< Back to Contacts" at bounding box center [285, 43] width 84 height 12
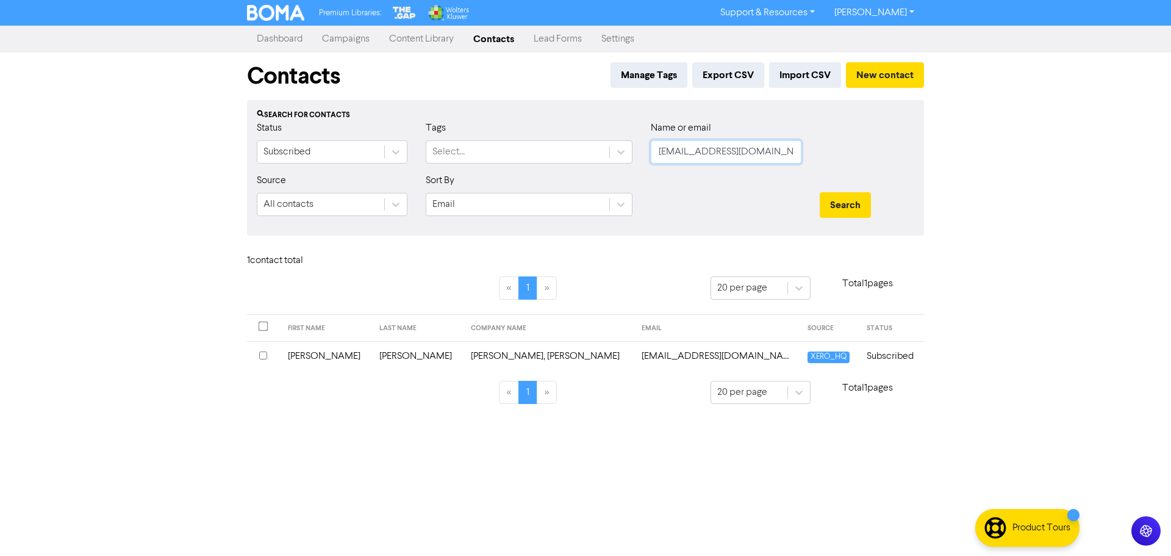
click at [727, 157] on input "[EMAIL_ADDRESS][DOMAIN_NAME]" at bounding box center [726, 151] width 151 height 23
paste input "[EMAIL_ADDRESS][DOMAIN_NAME]"
type input "[EMAIL_ADDRESS][DOMAIN_NAME]"
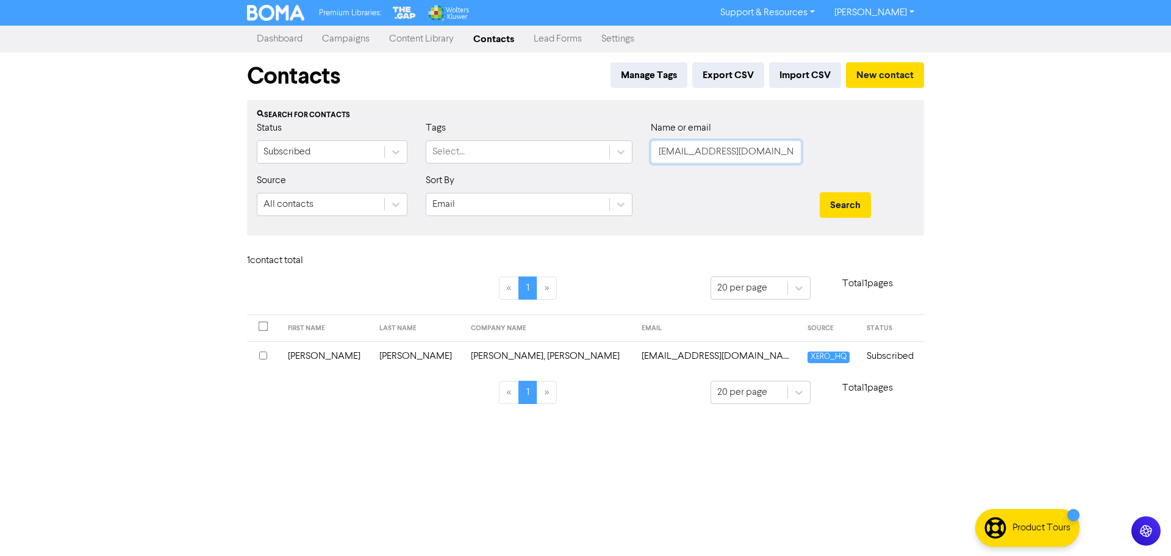
click at [820, 192] on button "Search" at bounding box center [845, 205] width 51 height 26
click at [464, 354] on td "Flaxbourne Settlers Association Inc" at bounding box center [548, 356] width 168 height 30
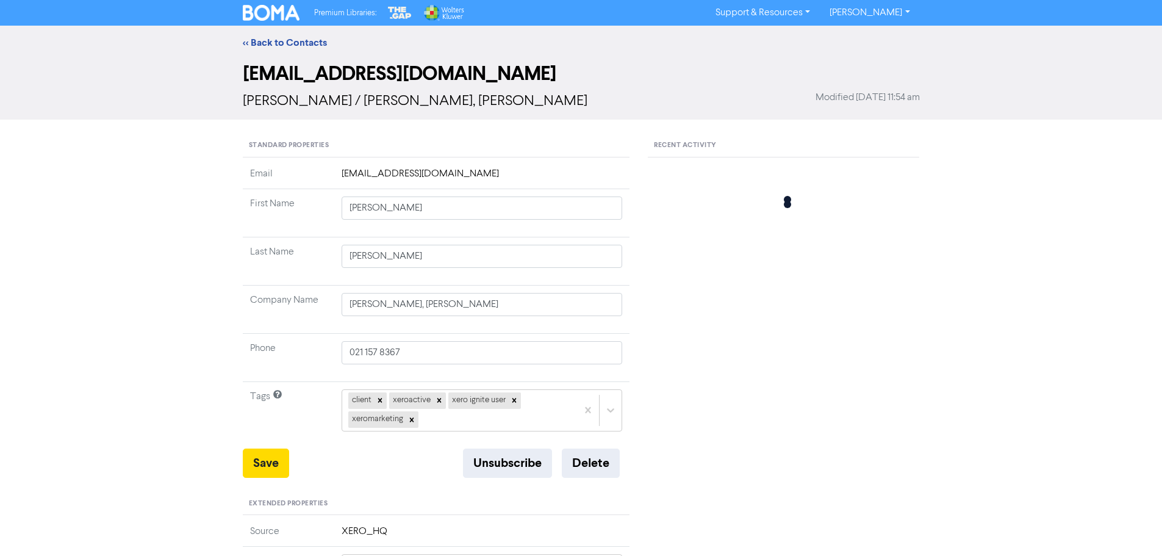
type input "[STREET_ADDRESS]"
type input "[PERSON_NAME]"
type input "Flaxbourne Settlers Association Inc"
type input "03 577 8977"
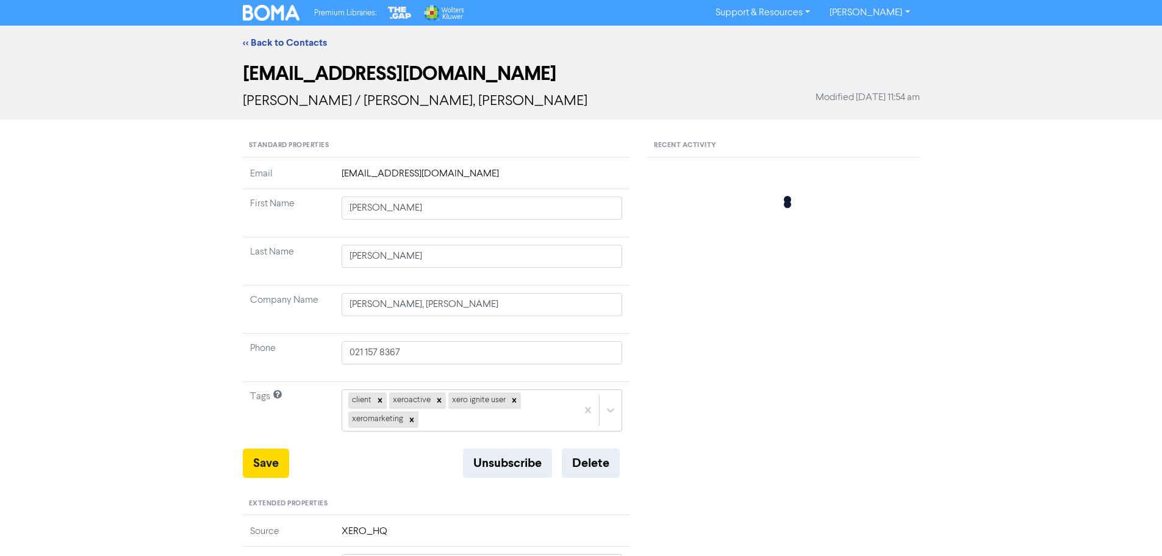
type input "[STREET_ADDRESS][PERSON_NAME]"
type input "[PERSON_NAME]"
type input "7285"
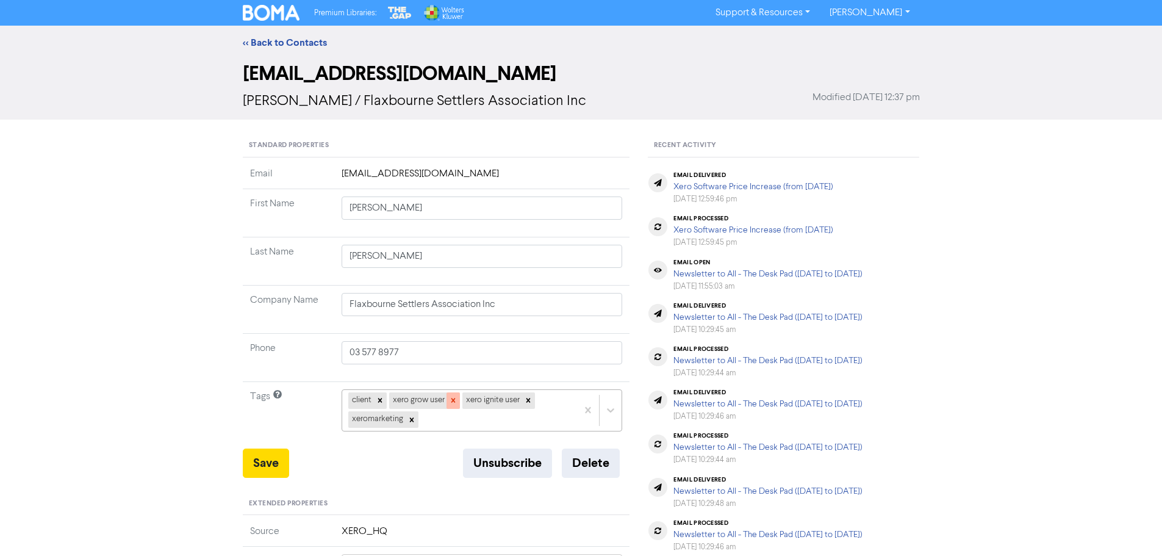
click at [451, 401] on icon at bounding box center [453, 400] width 9 height 9
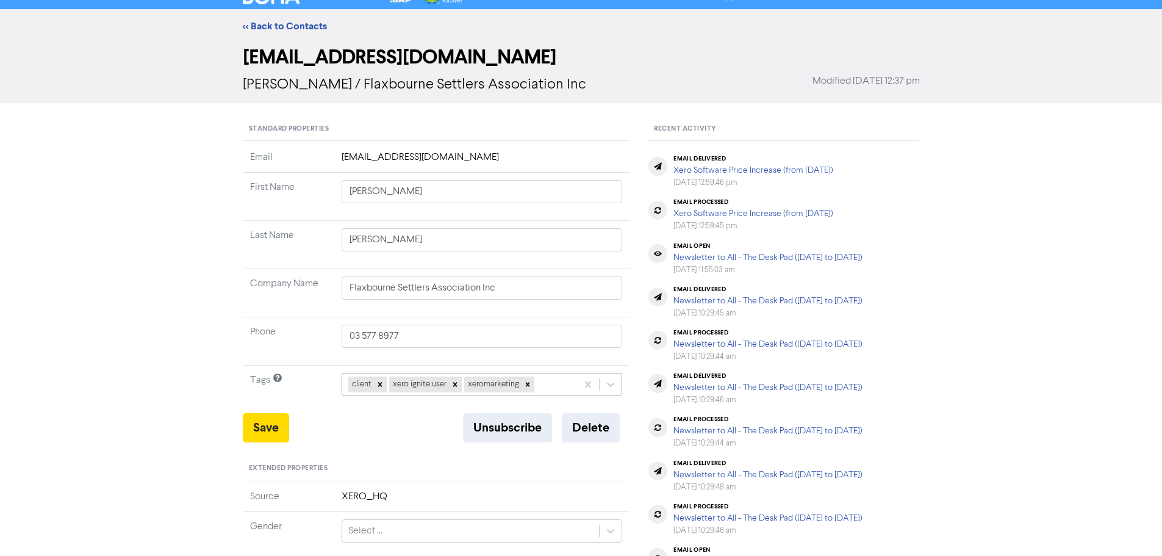
click at [550, 396] on div "client xero ignite user xeromarketing" at bounding box center [482, 384] width 281 height 23
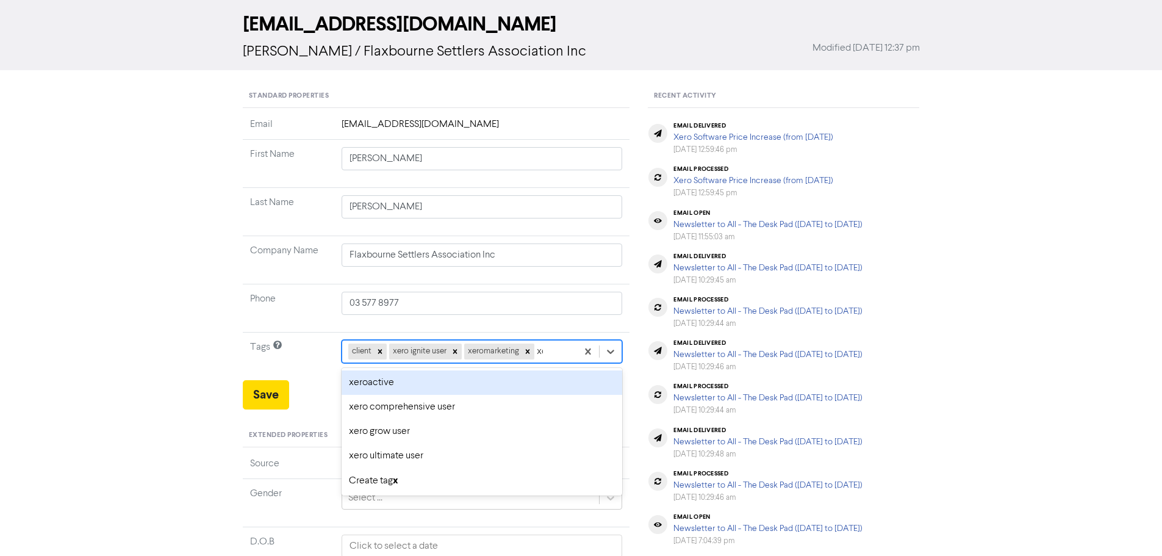
type input "xer"
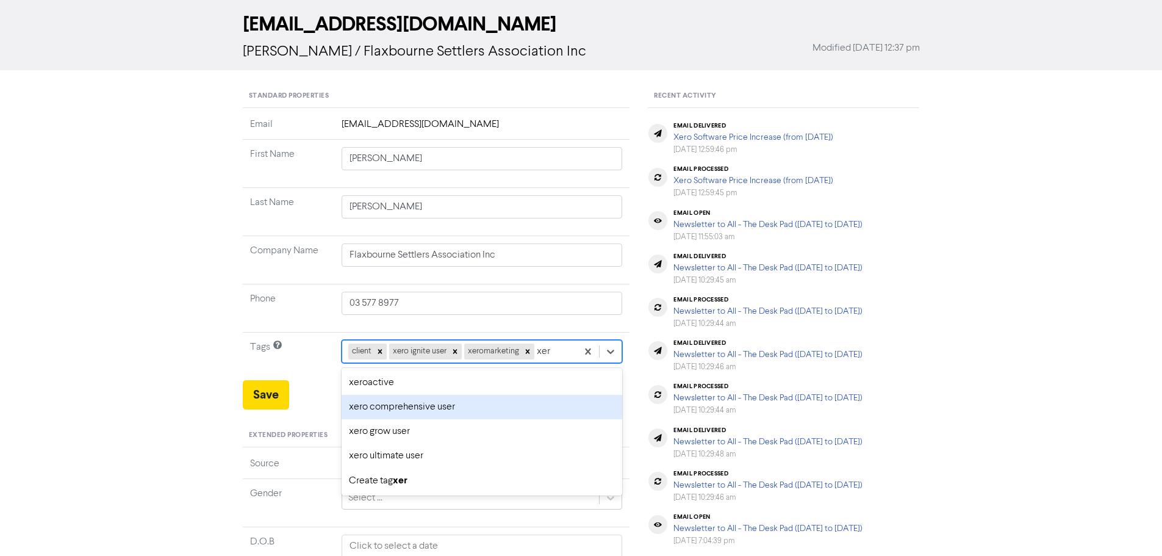
click at [368, 385] on div "xeroactive" at bounding box center [482, 382] width 281 height 24
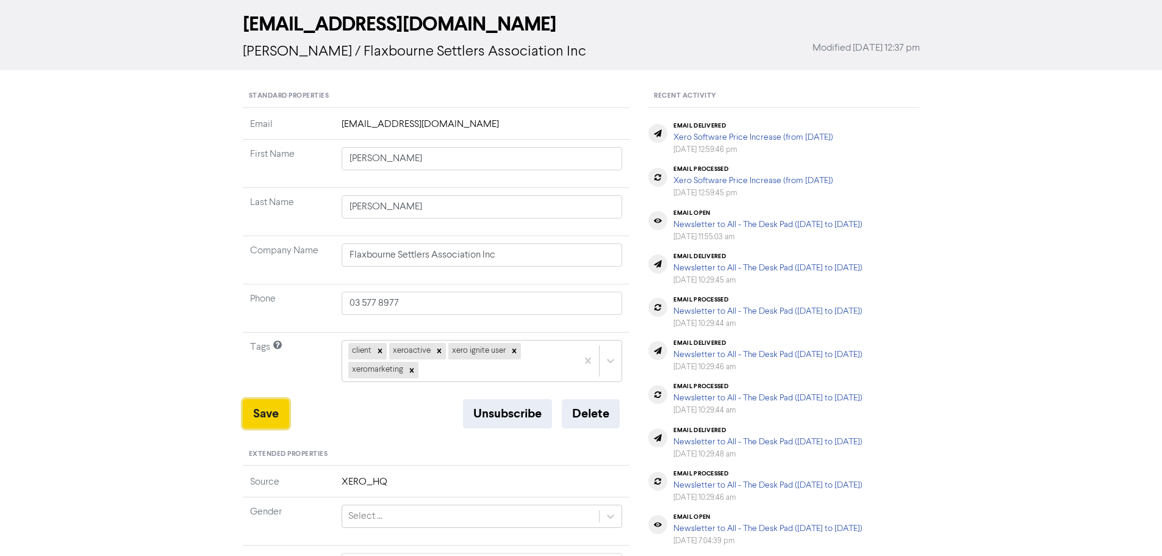
click at [279, 420] on button "Save" at bounding box center [266, 413] width 46 height 29
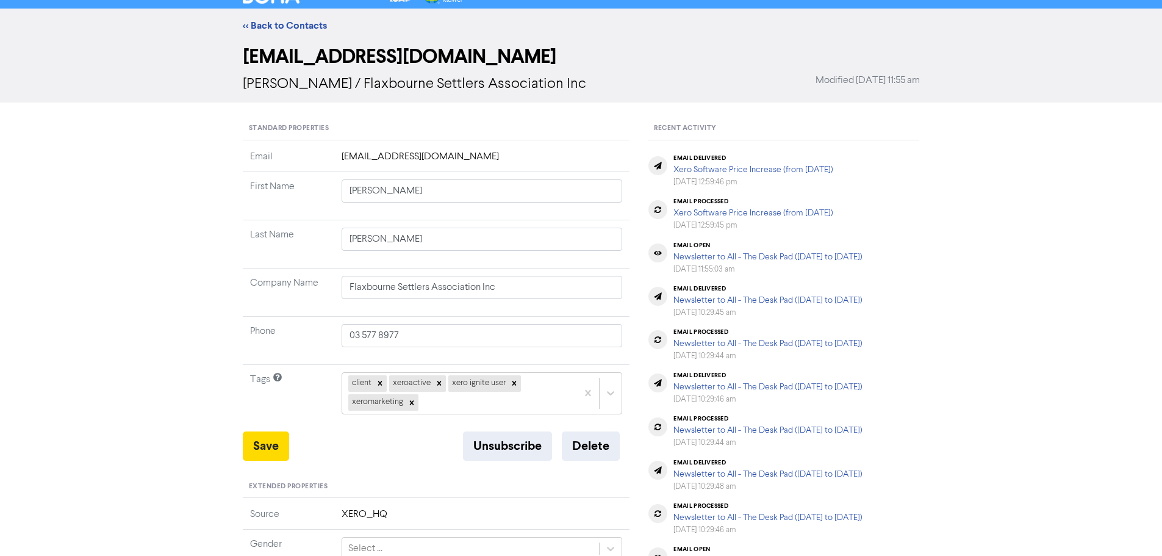
scroll to position [0, 0]
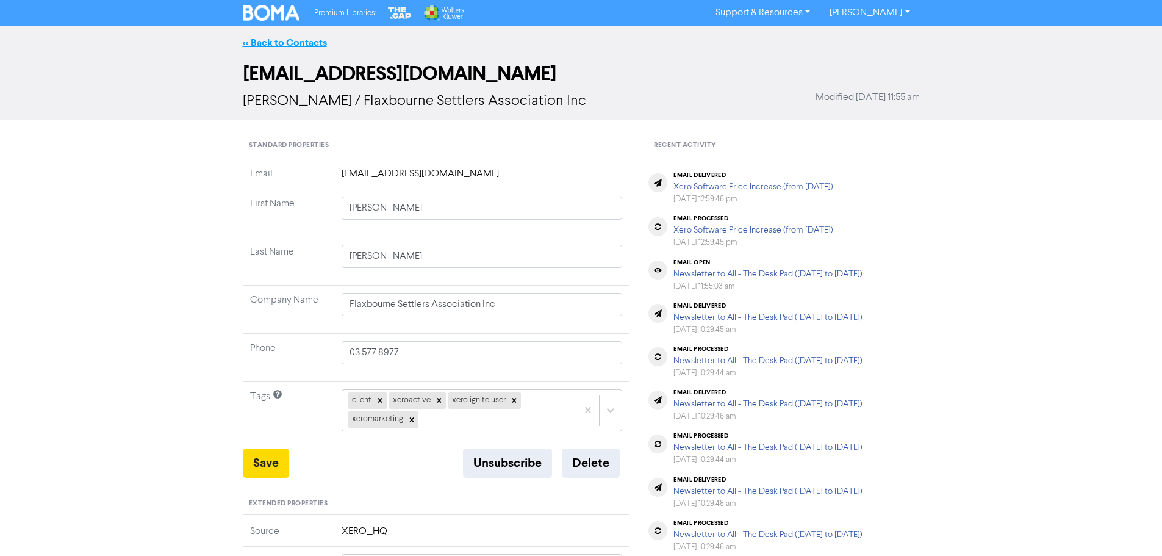
click at [296, 45] on link "<< Back to Contacts" at bounding box center [285, 43] width 84 height 12
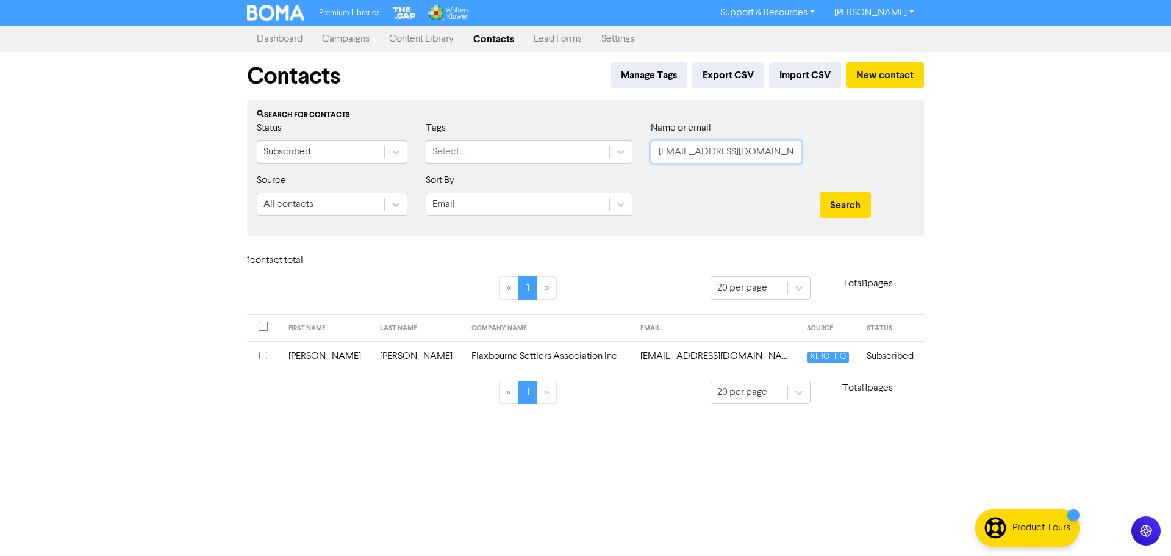
click at [721, 160] on input "[EMAIL_ADDRESS][DOMAIN_NAME]" at bounding box center [726, 151] width 151 height 23
paste input "[PERSON_NAME][EMAIL_ADDRESS][DOMAIN_NAME]"
type input "[PERSON_NAME][EMAIL_ADDRESS][DOMAIN_NAME]"
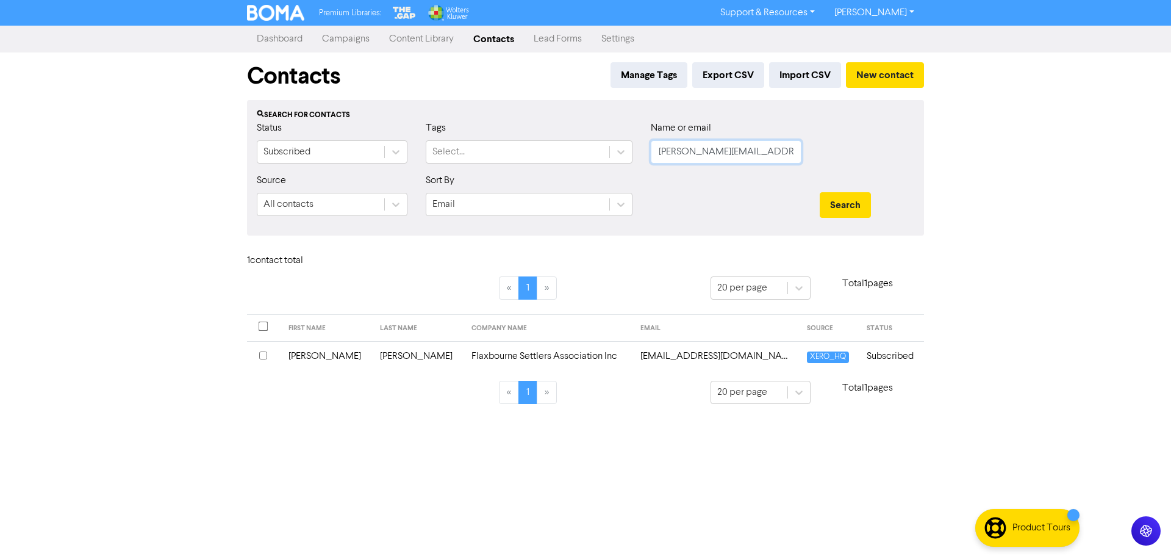
click at [820, 192] on button "Search" at bounding box center [845, 205] width 51 height 26
click at [461, 354] on td "[PERSON_NAME] & Swan Vignerons Partnership" at bounding box center [509, 356] width 229 height 30
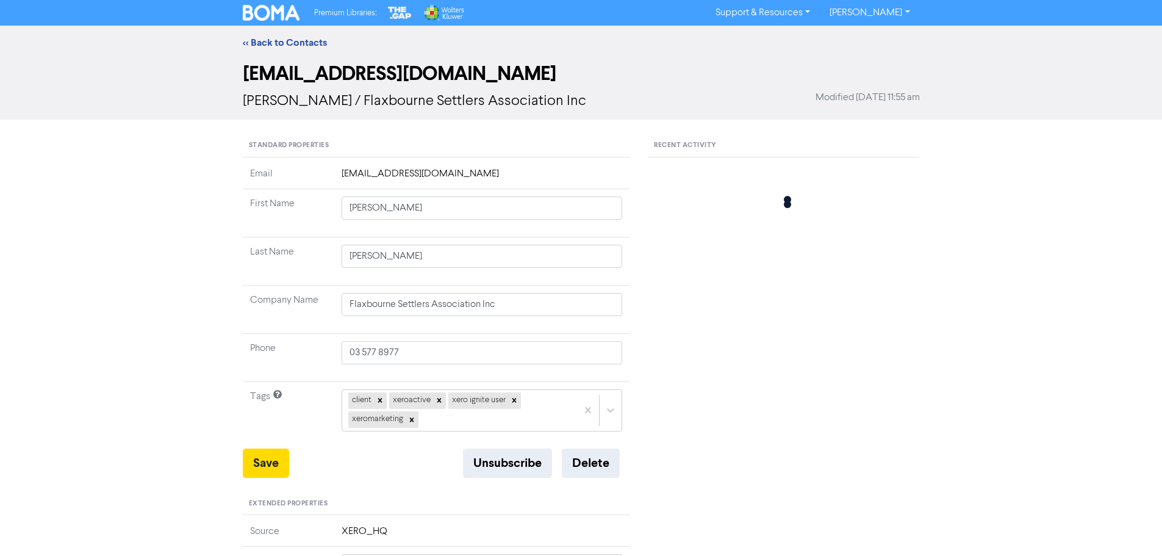
type input "[PERSON_NAME] & Swan Vignerons Partnership"
type input "021 309 155 (Swan)"
type input "[STREET_ADDRESS]"
type input "Rapaura"
type input "7273"
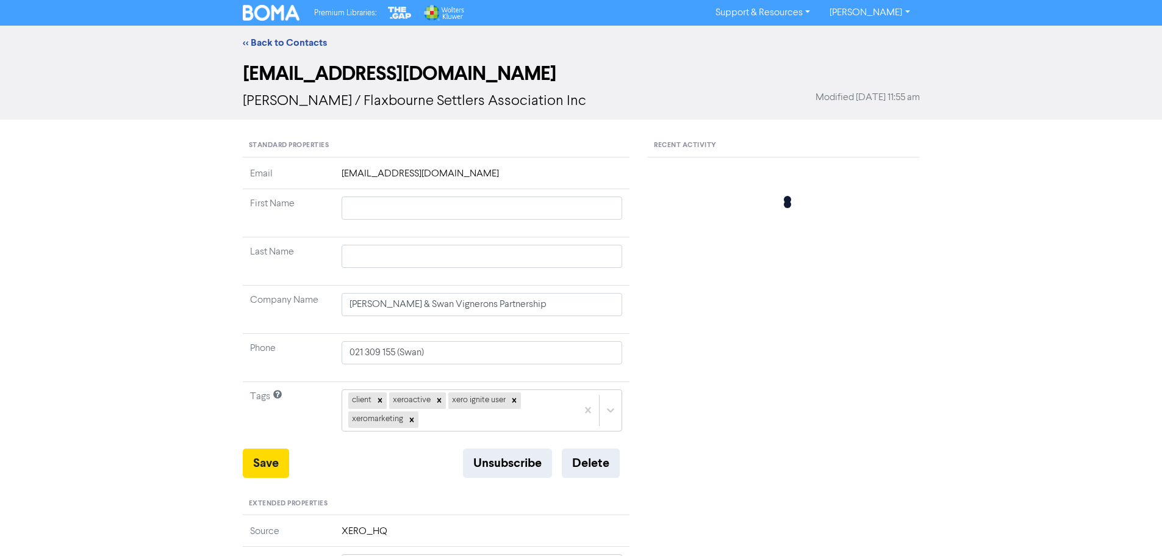
type input "[STREET_ADDRESS]"
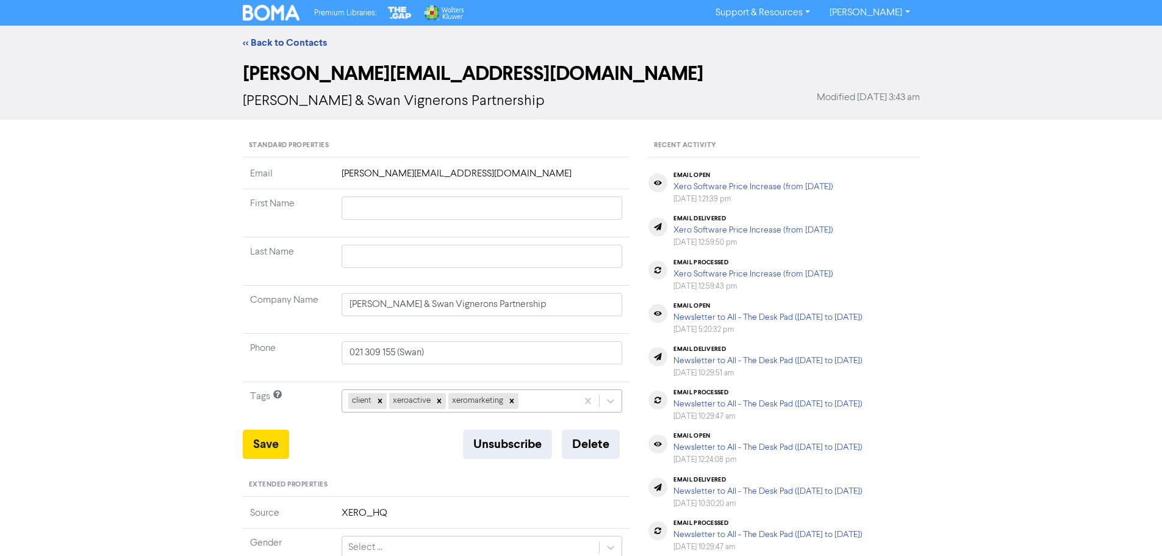
click at [533, 398] on div "client xeroactive xeromarketing" at bounding box center [482, 400] width 281 height 23
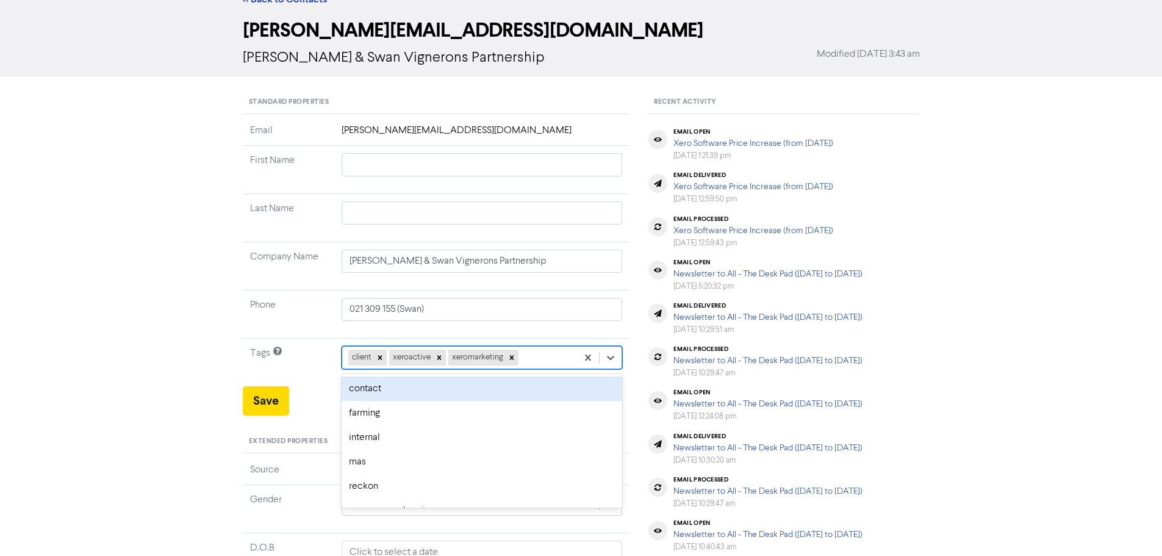
scroll to position [49, 0]
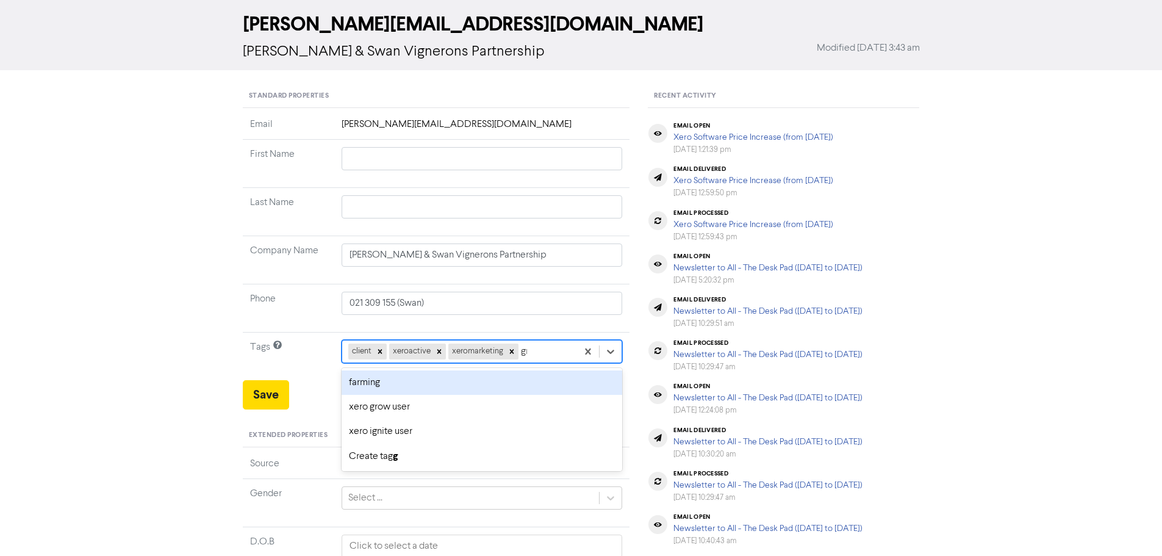
type input "gro"
click at [397, 378] on div "xero grow user" at bounding box center [482, 382] width 281 height 24
type input "[STREET_ADDRESS]"
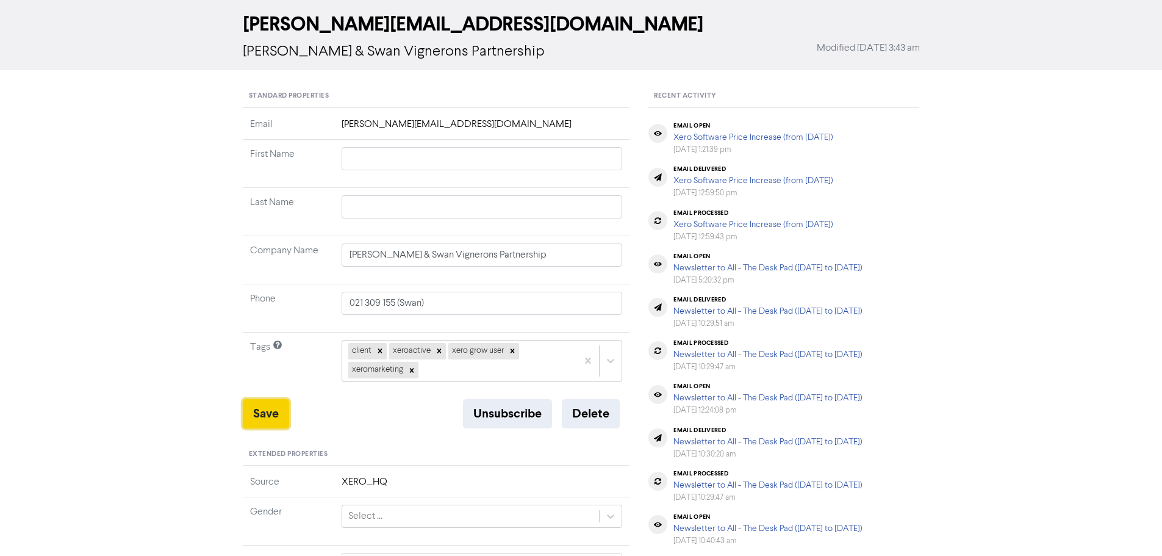
click at [269, 413] on button "Save" at bounding box center [266, 413] width 46 height 29
type input "[STREET_ADDRESS]"
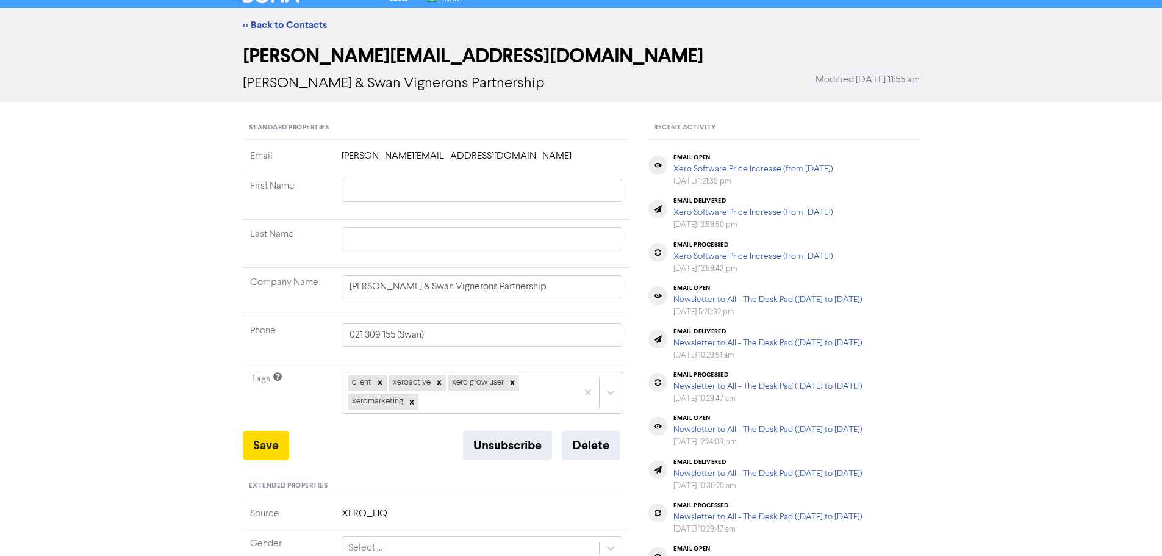
scroll to position [0, 0]
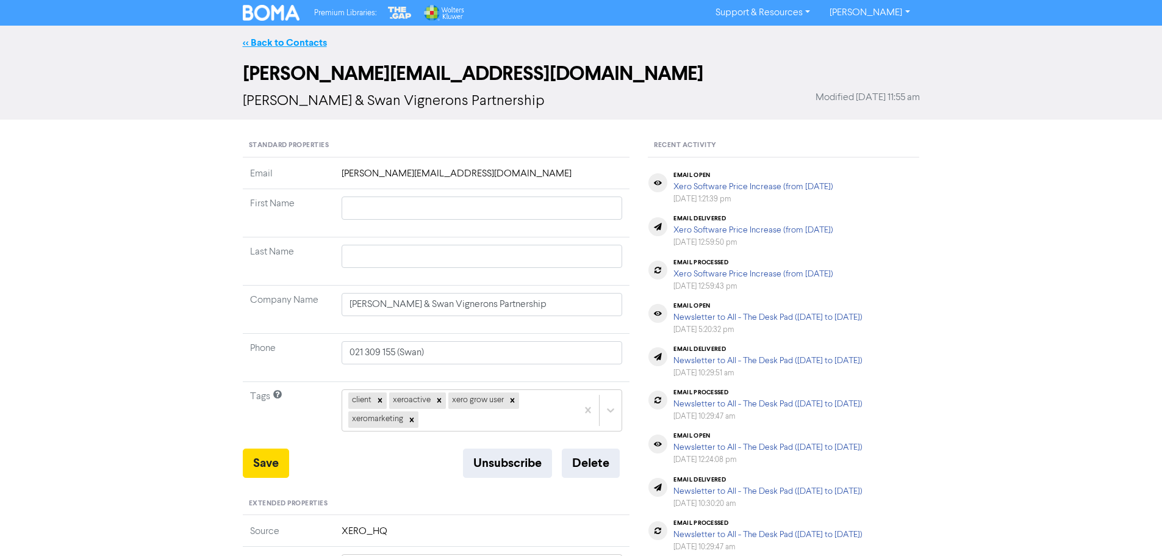
click at [250, 43] on link "<< Back to Contacts" at bounding box center [285, 43] width 84 height 12
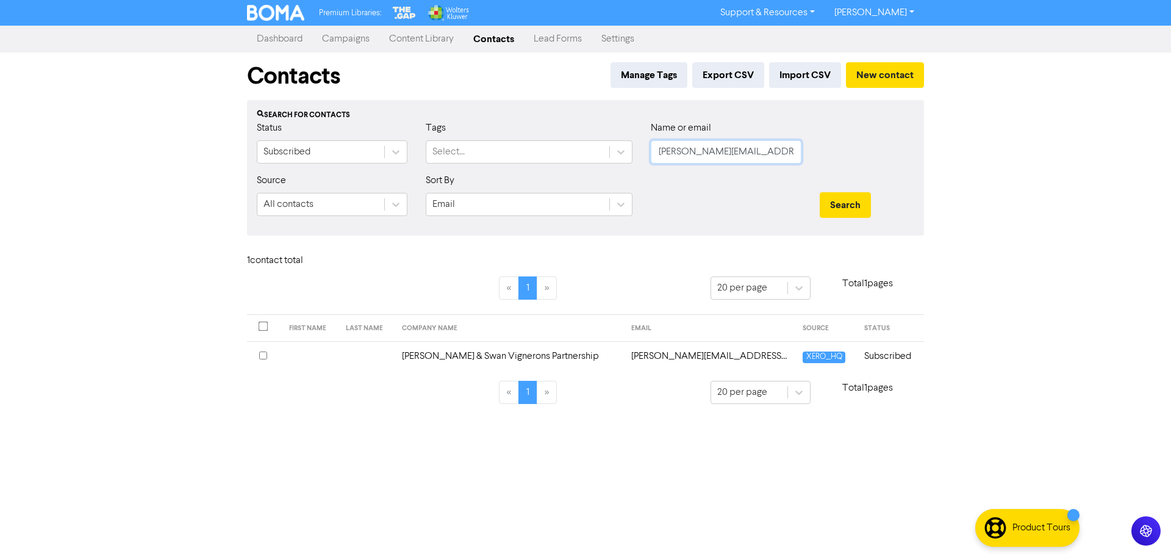
click at [746, 156] on input "[PERSON_NAME][EMAIL_ADDRESS][DOMAIN_NAME]" at bounding box center [726, 151] width 151 height 23
click at [747, 156] on input "[PERSON_NAME][EMAIL_ADDRESS][DOMAIN_NAME]" at bounding box center [726, 151] width 151 height 23
click at [749, 156] on input "[PERSON_NAME][EMAIL_ADDRESS][DOMAIN_NAME]" at bounding box center [726, 151] width 151 height 23
paste input "[EMAIL_ADDRESS][DOMAIN_NAME]"
type input "[EMAIL_ADDRESS][DOMAIN_NAME]"
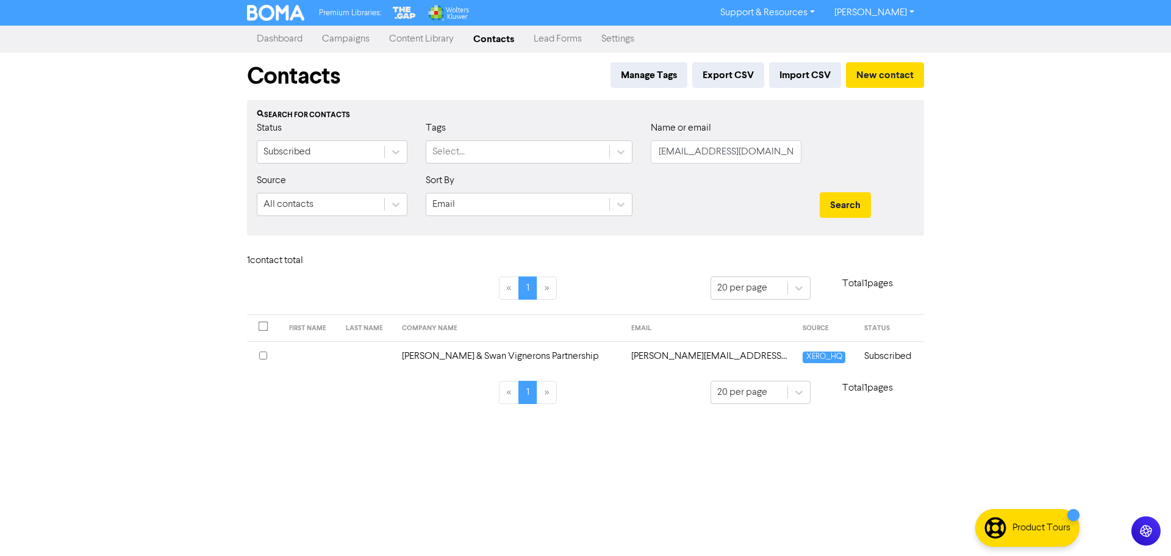
click at [867, 218] on div "Search" at bounding box center [867, 199] width 113 height 52
click at [855, 212] on button "Search" at bounding box center [845, 205] width 51 height 26
click at [496, 354] on td "Ngati Toarangatira Ki Wairau Trust" at bounding box center [502, 356] width 186 height 30
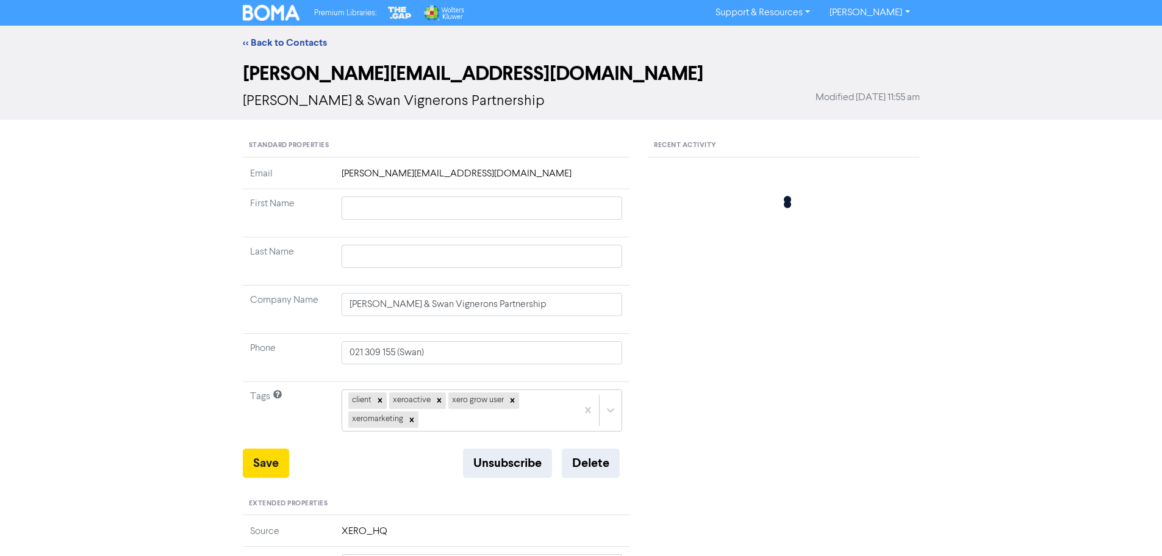
type input "[STREET_ADDRESS]"
type input "Ngati Toarangatira Ki Wairau Trust"
type input "[STREET_ADDRESS]"
type input "[GEOGRAPHIC_DATA]"
type input "7202"
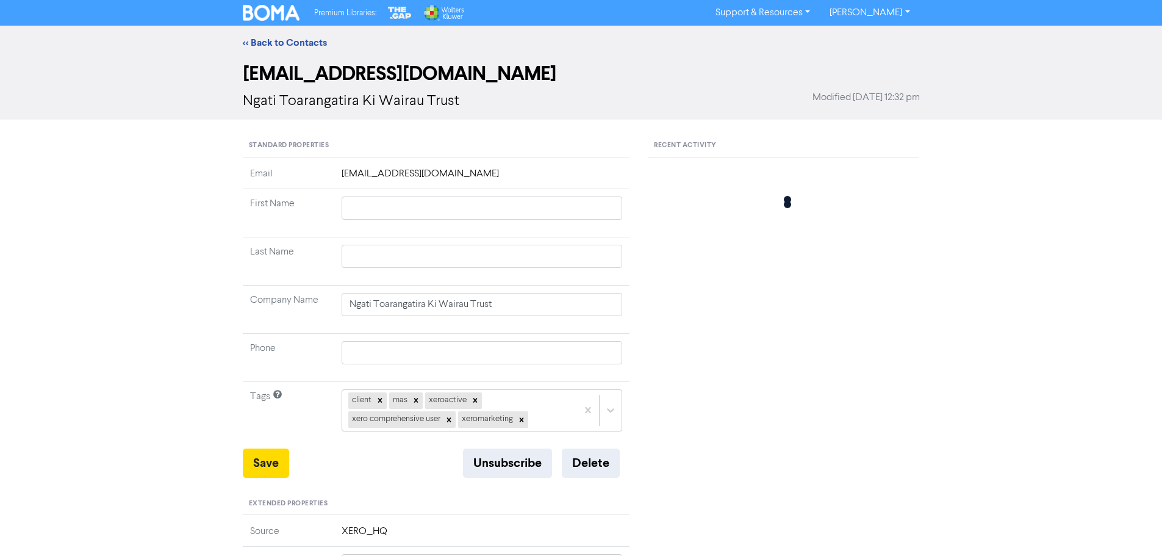
type input "[STREET_ADDRESS]"
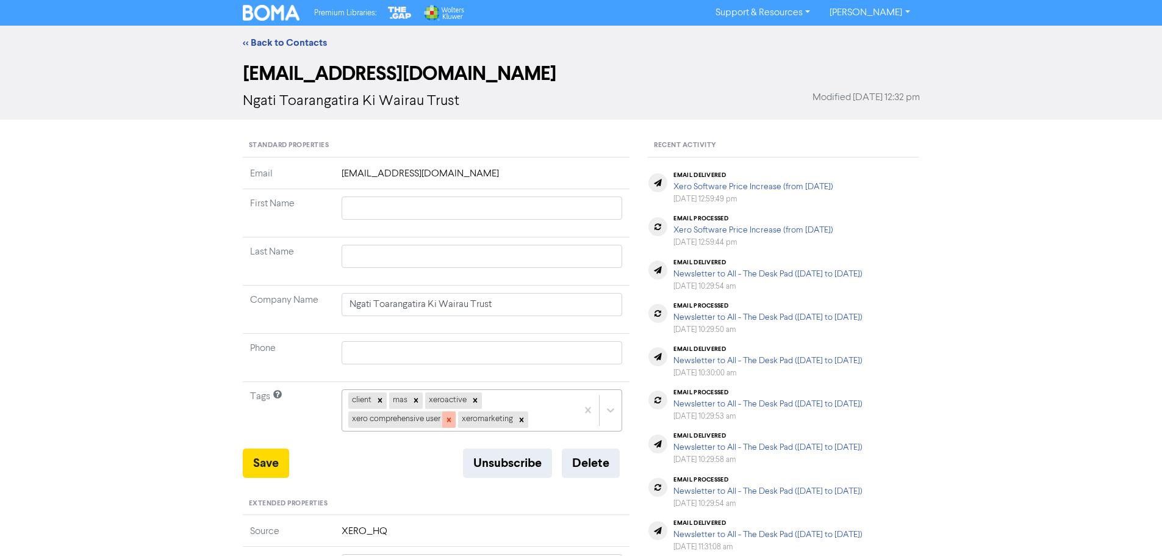
click at [453, 421] on icon at bounding box center [449, 419] width 9 height 9
type input "[STREET_ADDRESS]"
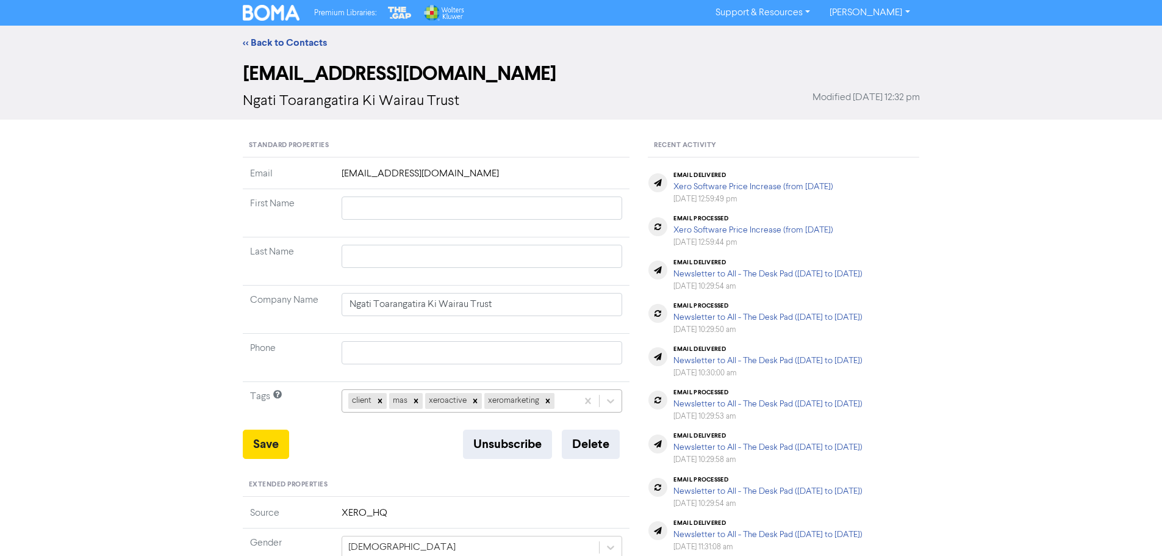
click at [570, 401] on div "client mas xeroactive xeromarketing" at bounding box center [482, 400] width 281 height 23
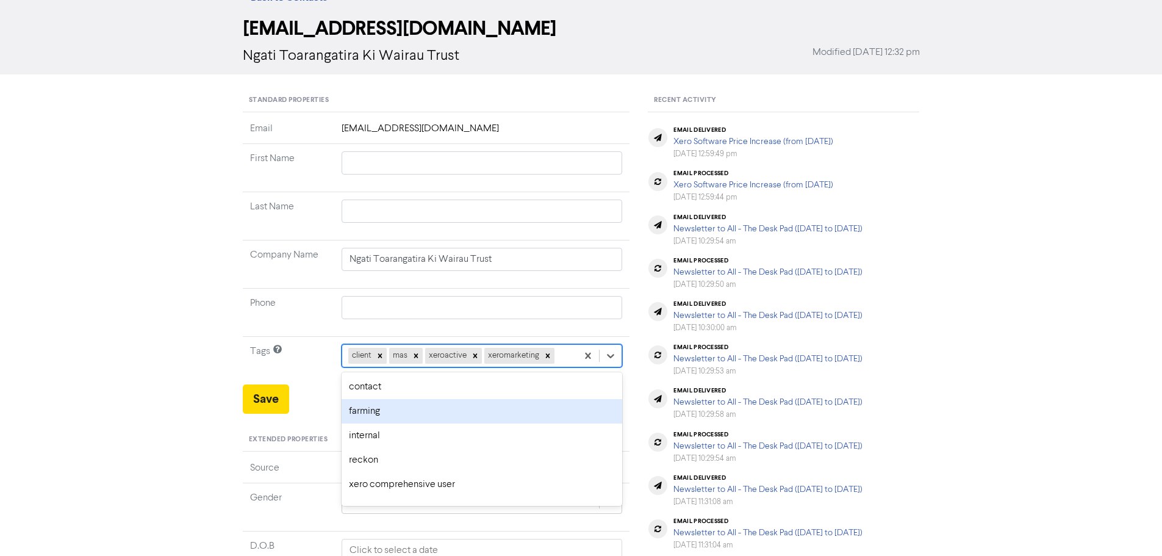
scroll to position [49, 0]
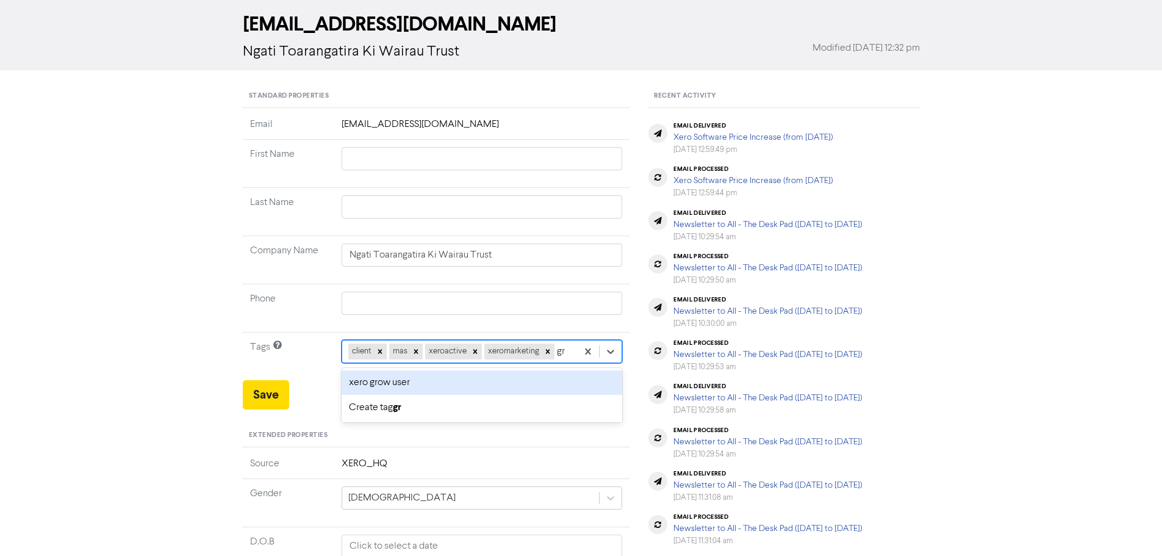
type input "gro"
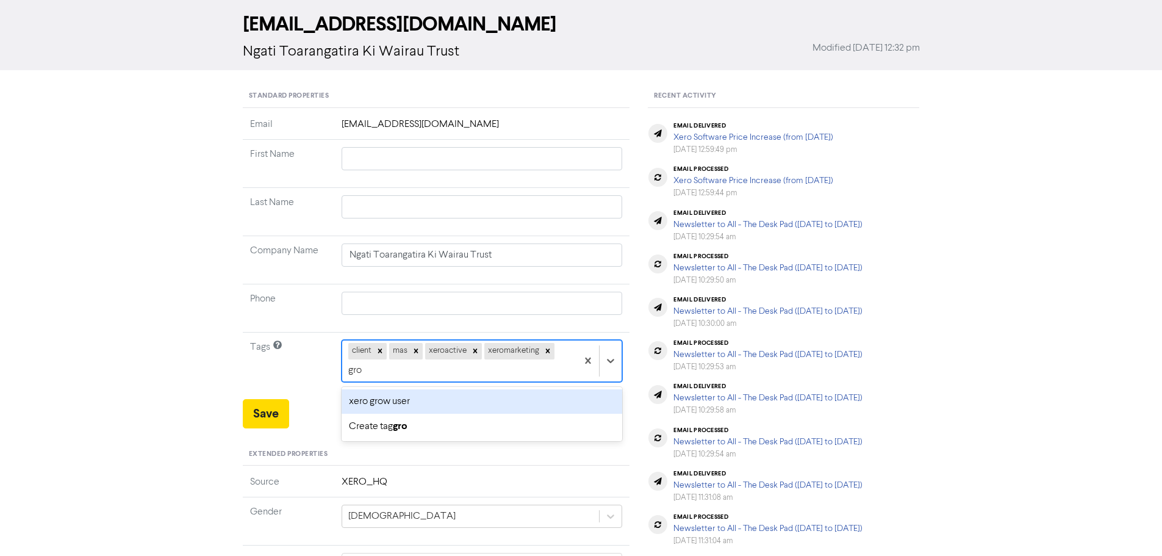
click at [414, 402] on div "xero grow user" at bounding box center [482, 401] width 281 height 24
type input "[STREET_ADDRESS]"
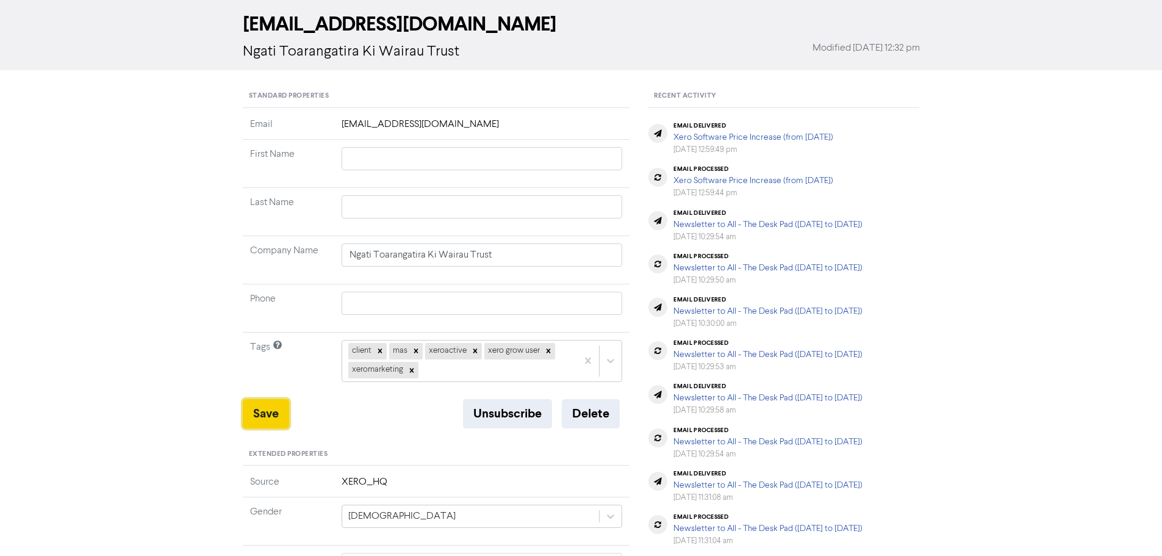
click at [275, 413] on button "Save" at bounding box center [266, 413] width 46 height 29
type input "[STREET_ADDRESS]"
drag, startPoint x: 270, startPoint y: 414, endPoint x: 630, endPoint y: 324, distance: 371.1
click at [270, 414] on button "Save" at bounding box center [266, 413] width 46 height 29
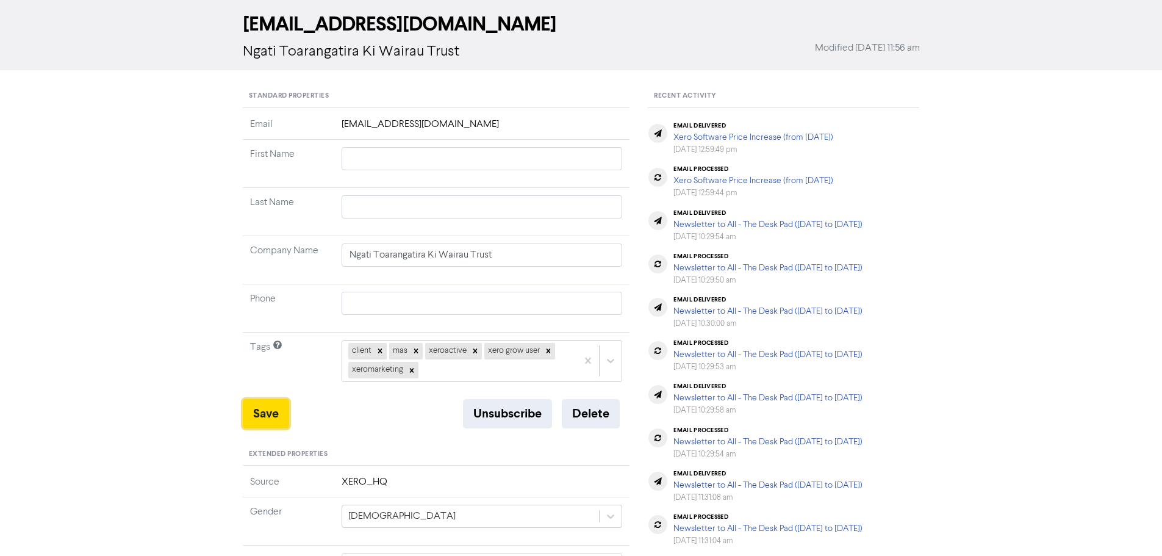
type input "[STREET_ADDRESS]"
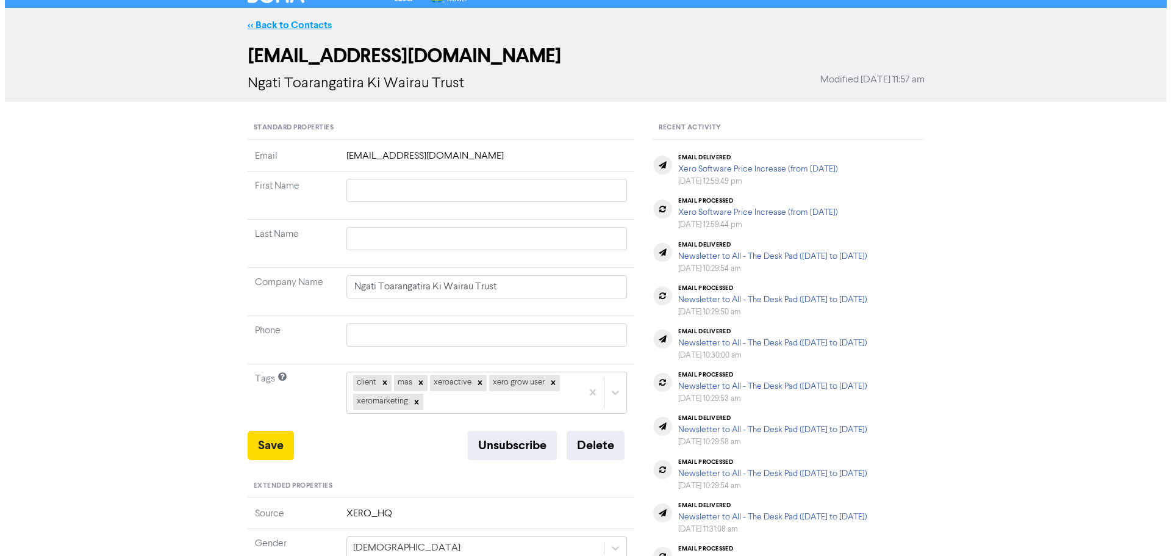
scroll to position [0, 0]
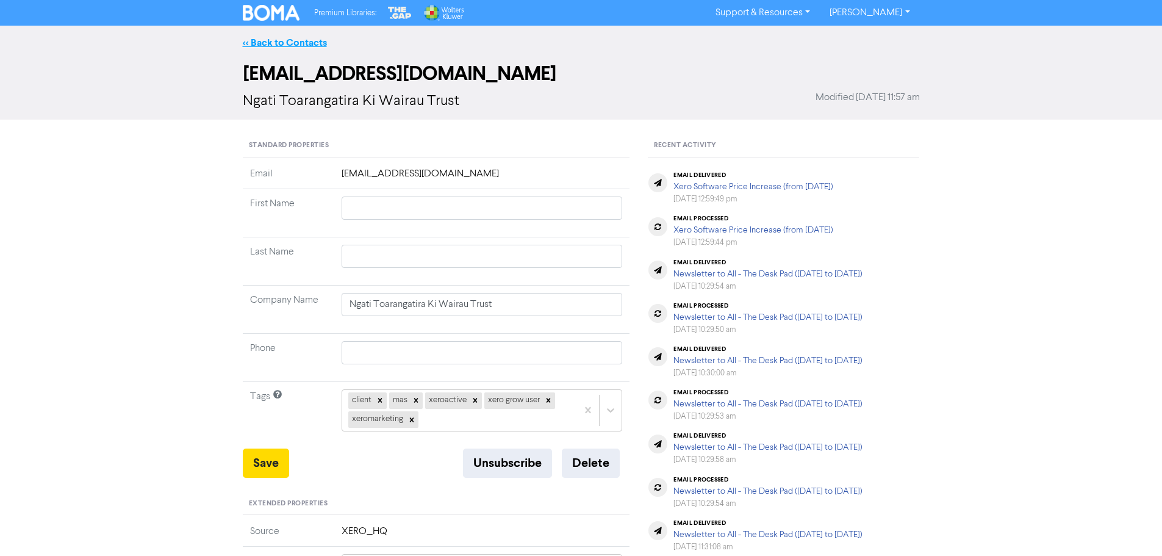
click at [260, 43] on link "<< Back to Contacts" at bounding box center [285, 43] width 84 height 12
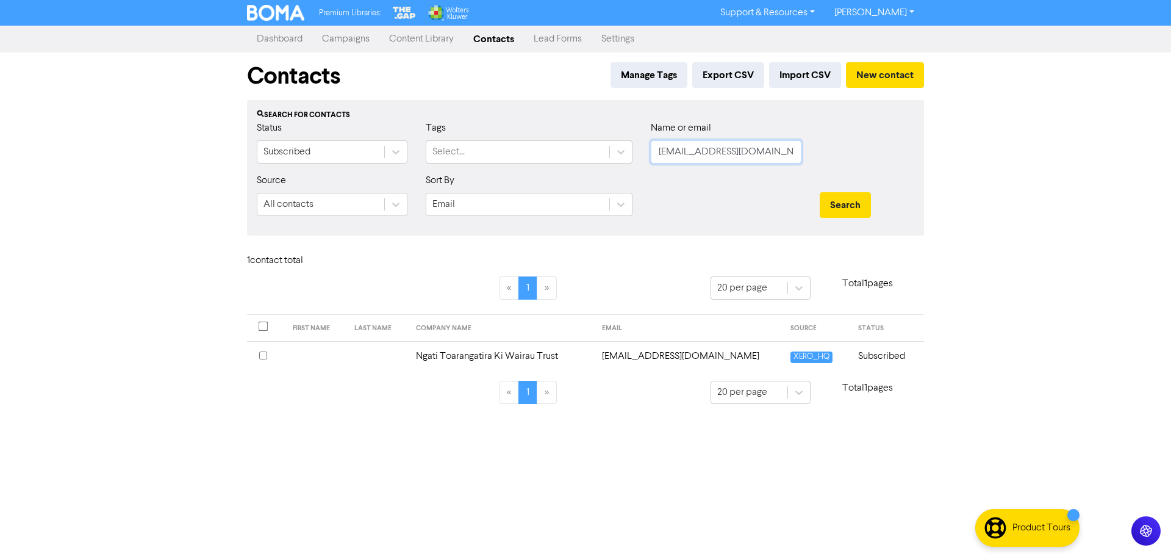
click at [740, 146] on input "[EMAIL_ADDRESS][DOMAIN_NAME]" at bounding box center [726, 151] width 151 height 23
paste input "[EMAIL_ADDRESS][DOMAIN_NAME]"
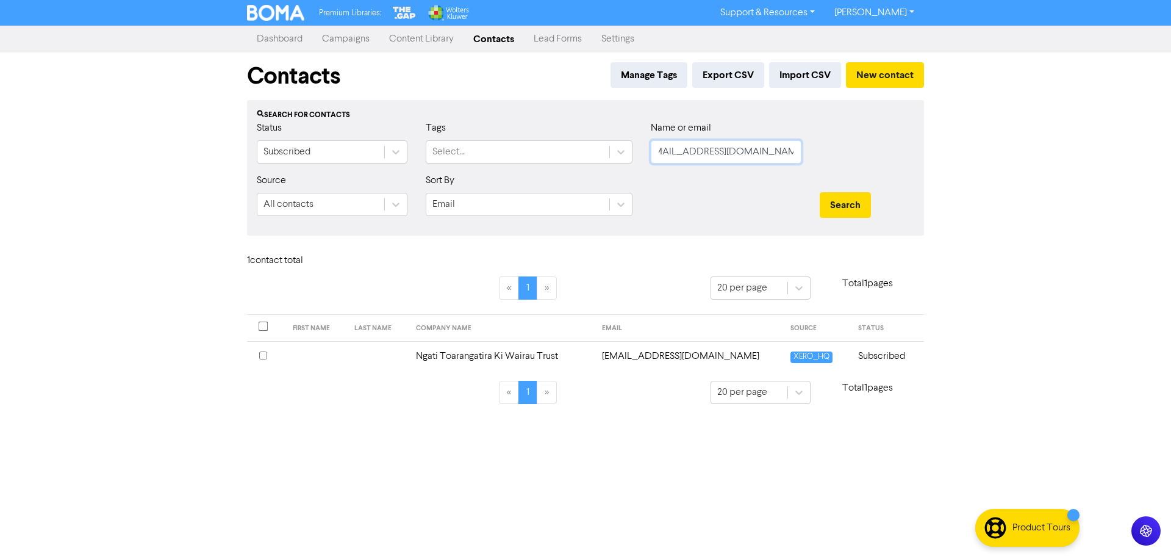
type input "[EMAIL_ADDRESS][DOMAIN_NAME]"
click at [820, 192] on button "Search" at bounding box center [845, 205] width 51 height 26
click at [471, 361] on td "Broadbridge Transport Limited" at bounding box center [548, 356] width 154 height 30
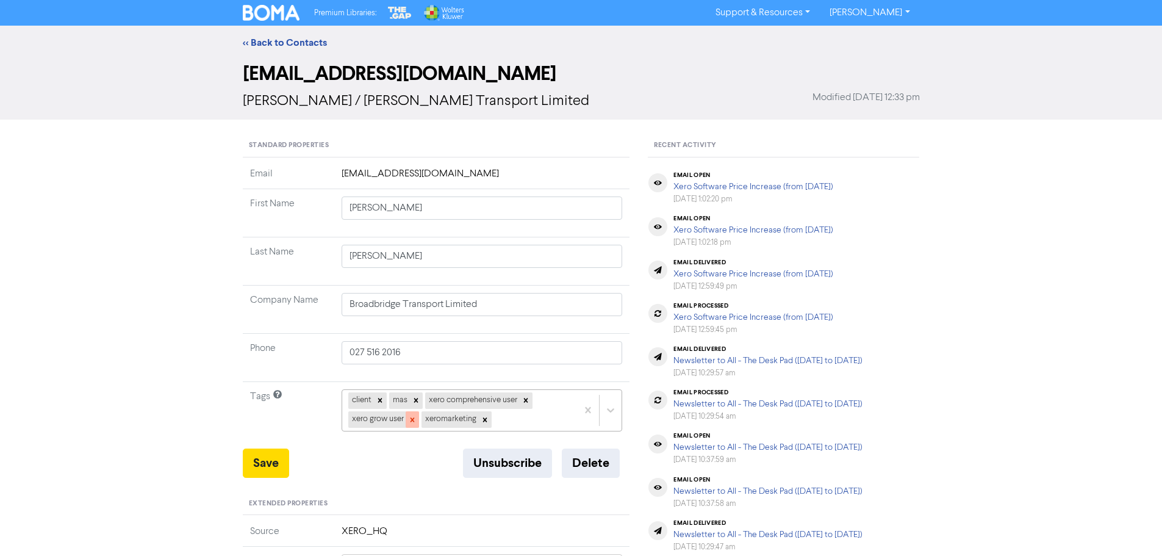
click at [411, 420] on icon at bounding box center [412, 419] width 9 height 9
click at [447, 420] on div "client mas xero comprehensive user xeromarketing" at bounding box center [482, 409] width 281 height 41
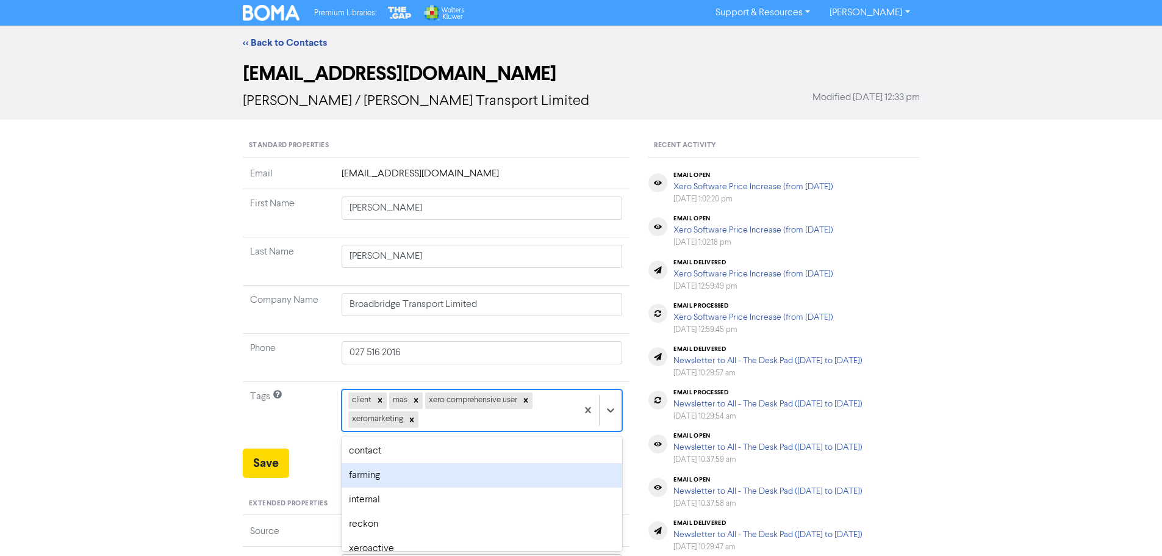
scroll to position [68, 0]
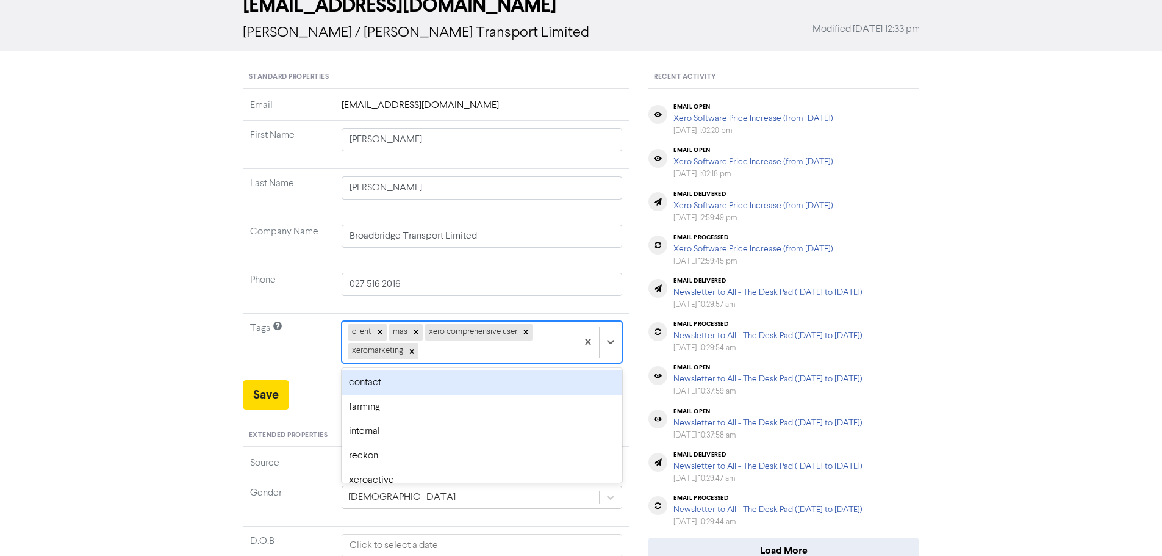
click at [450, 350] on div "client mas xero comprehensive user xeromarketing" at bounding box center [459, 342] width 235 height 40
click at [383, 383] on div "xeroactive" at bounding box center [482, 382] width 281 height 24
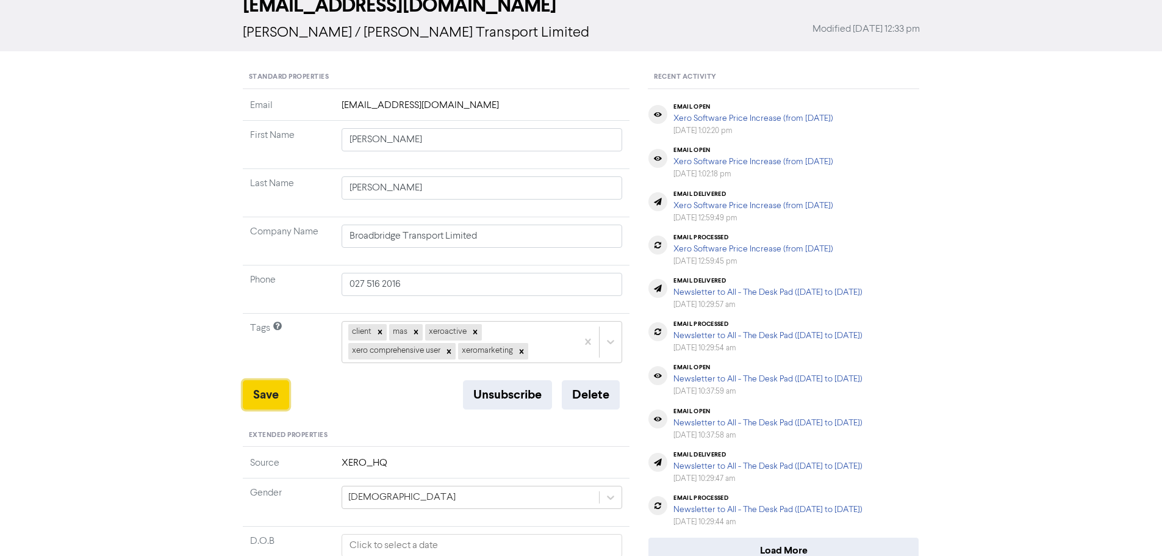
click at [276, 403] on button "Save" at bounding box center [266, 394] width 46 height 29
click at [273, 401] on button "Save" at bounding box center [266, 394] width 46 height 29
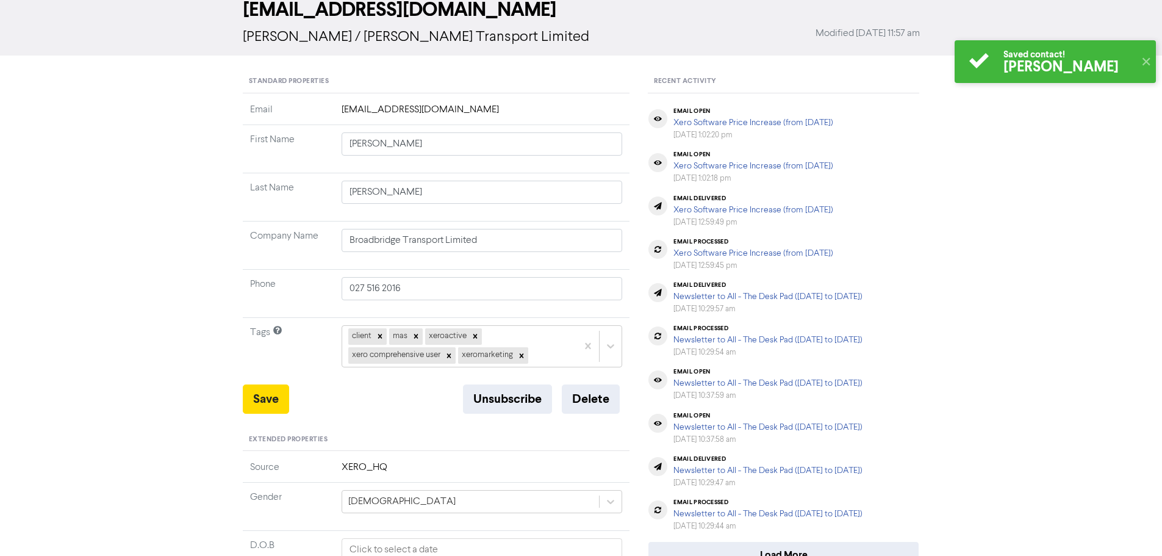
scroll to position [0, 0]
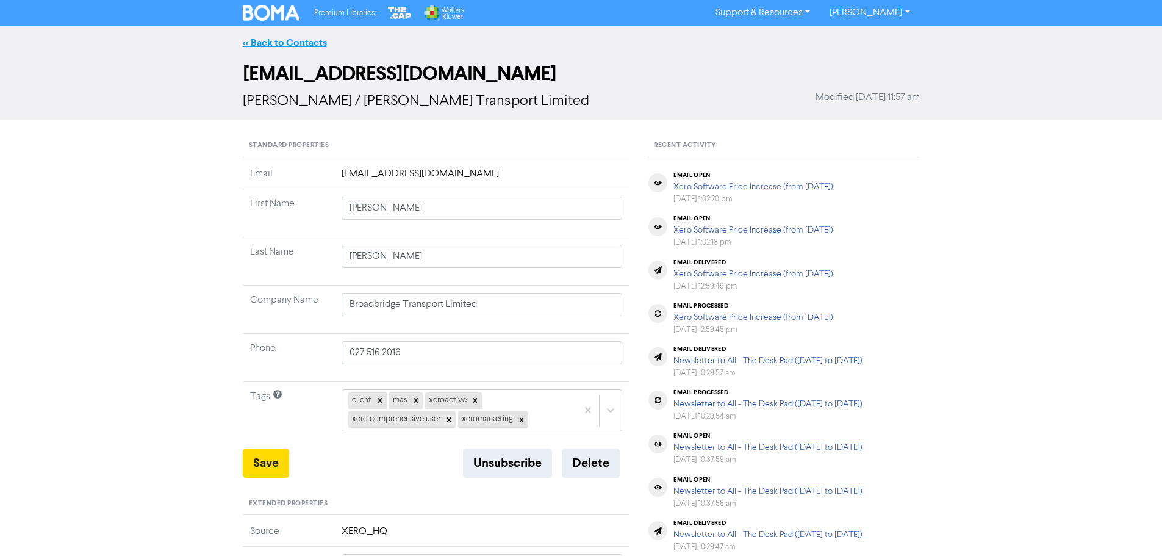
click at [276, 47] on link "<< Back to Contacts" at bounding box center [285, 43] width 84 height 12
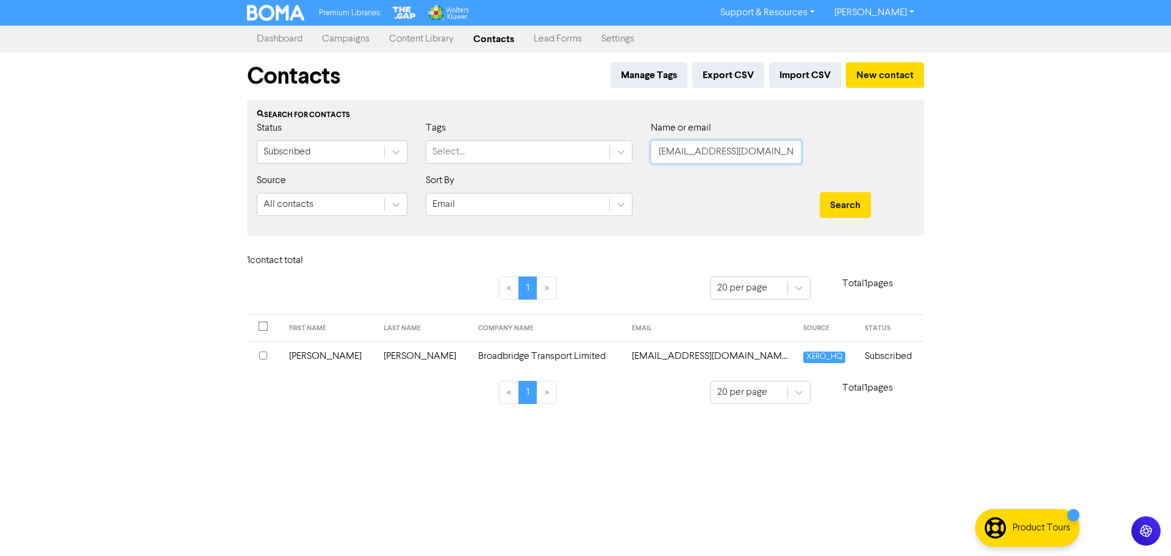
click at [746, 153] on input "[EMAIL_ADDRESS][DOMAIN_NAME]" at bounding box center [726, 151] width 151 height 23
paste input "[PERSON_NAME][EMAIL_ADDRESS][DOMAIN_NAME]"
click at [820, 192] on button "Search" at bounding box center [845, 205] width 51 height 26
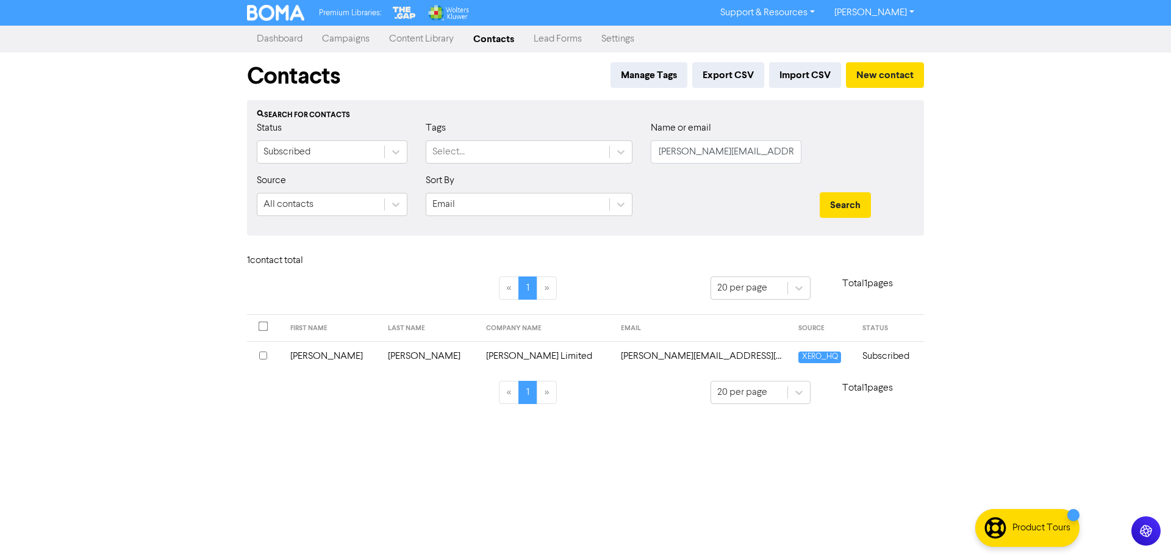
click at [479, 353] on td "[PERSON_NAME] Limited" at bounding box center [546, 356] width 135 height 30
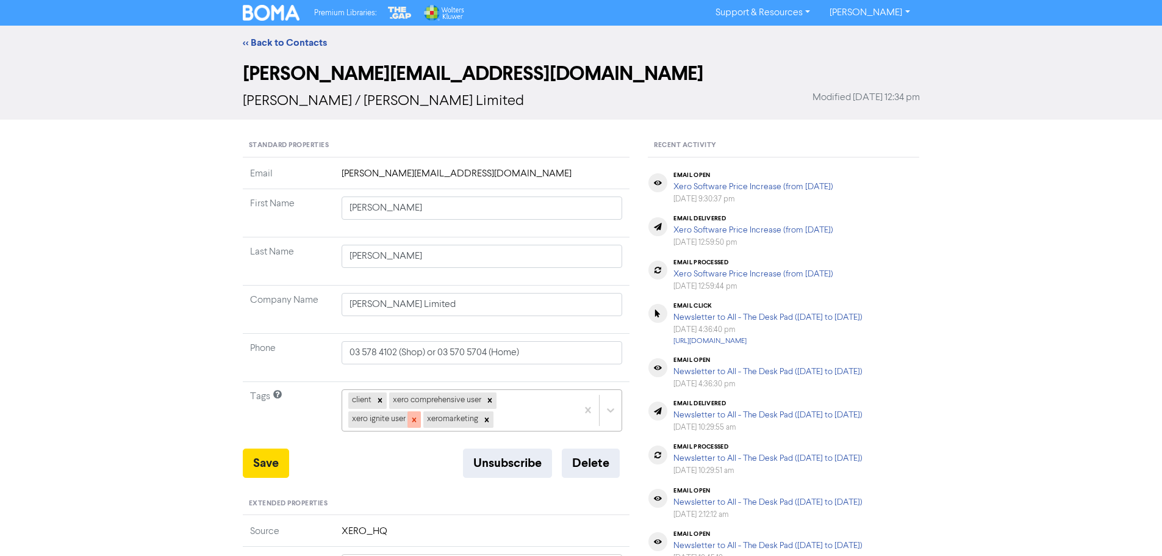
click at [411, 420] on icon at bounding box center [414, 419] width 9 height 9
click at [442, 419] on div "client xero comprehensive user xeromarketing" at bounding box center [482, 409] width 281 height 41
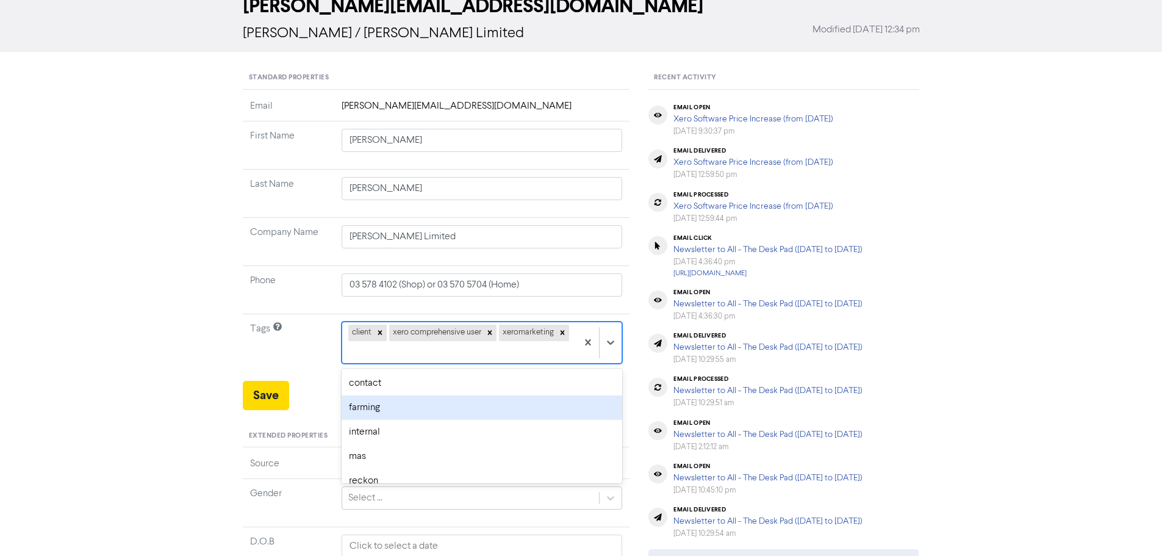
scroll to position [68, 0]
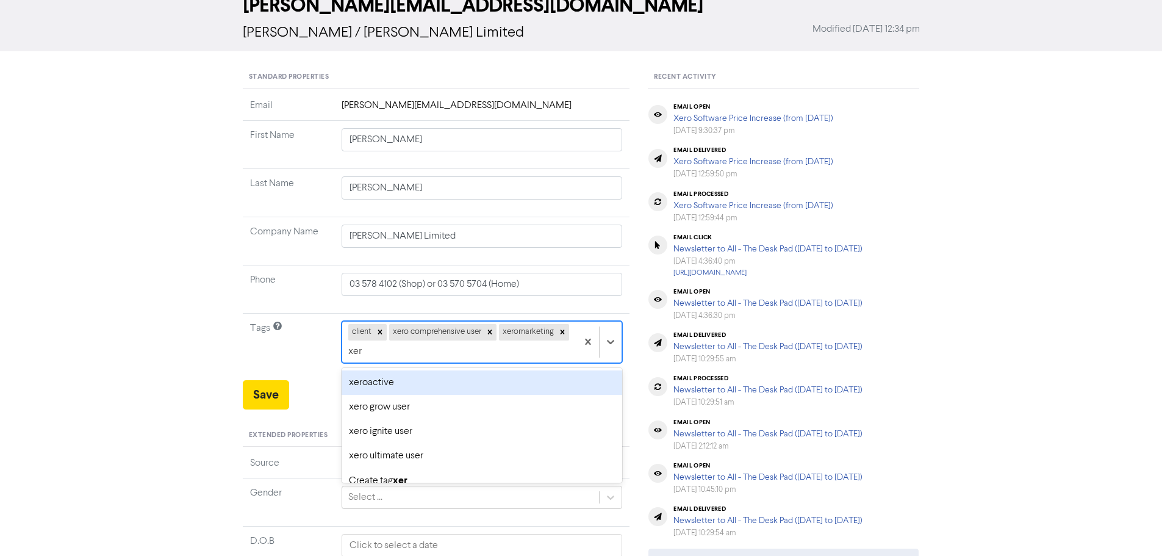
click at [397, 387] on div "xeroactive" at bounding box center [482, 382] width 281 height 24
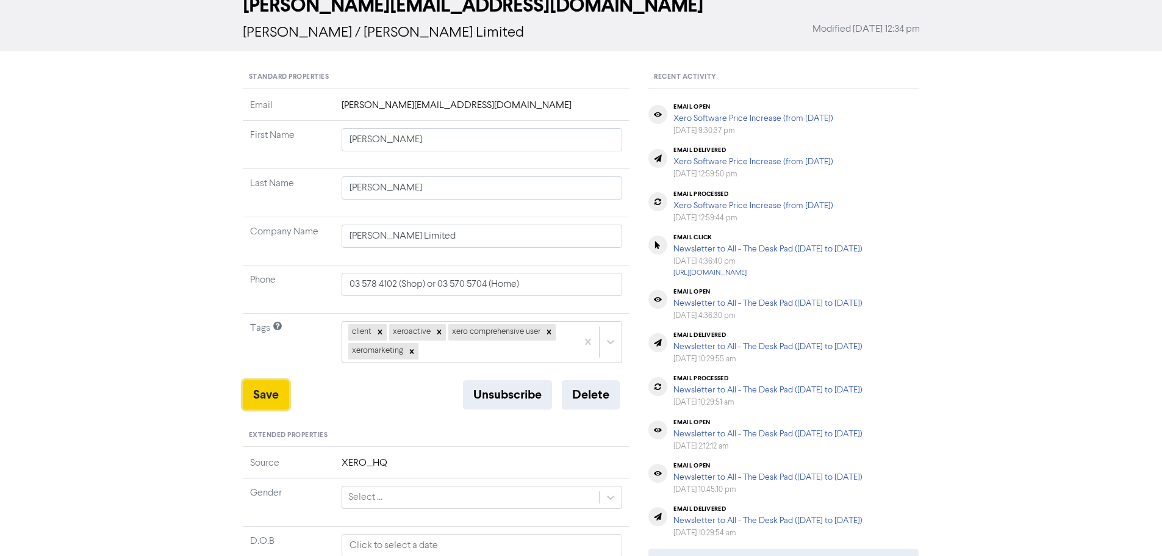
click at [269, 394] on button "Save" at bounding box center [266, 394] width 46 height 29
